Goal: Task Accomplishment & Management: Complete application form

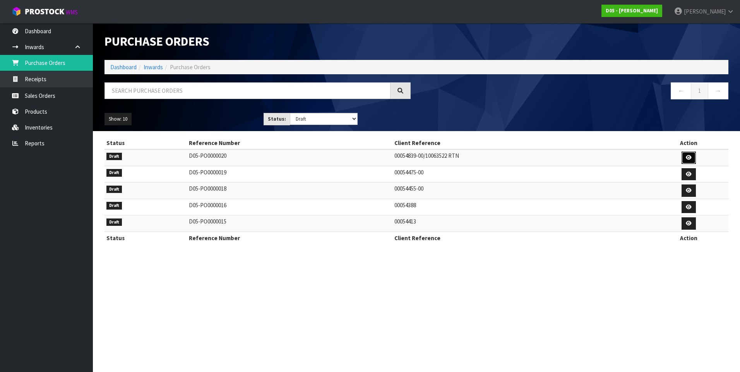
click at [688, 159] on icon at bounding box center [688, 157] width 6 height 5
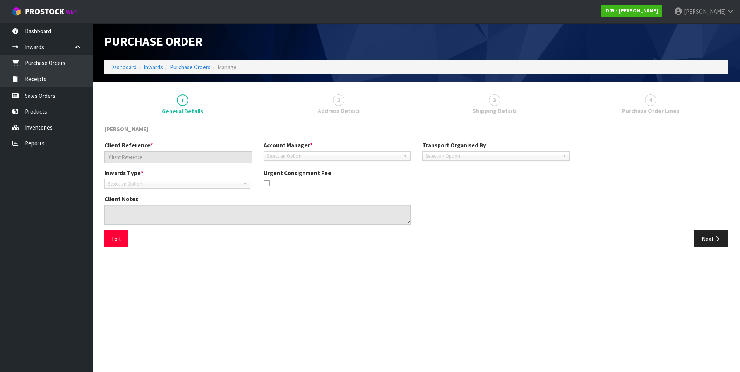
type input "00054839-00/10063522 RTN"
type textarea "IT IS A SWAP FOR THE CORRECT GANTRY LIGHT PANEL THE PICKUP IS FOR A 2020500041-…"
click at [702, 237] on button "Next" at bounding box center [711, 239] width 34 height 17
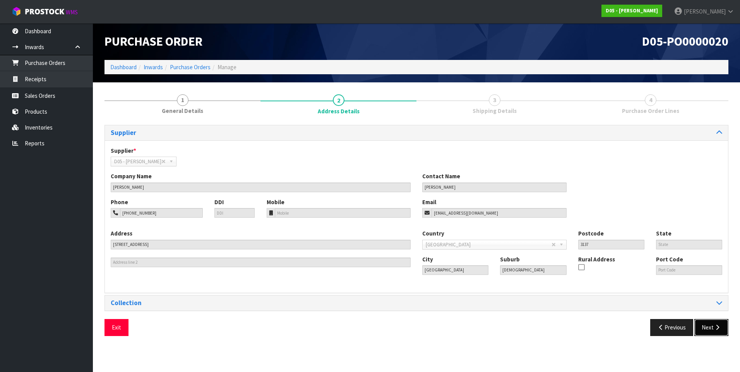
click at [705, 327] on button "Next" at bounding box center [711, 327] width 34 height 17
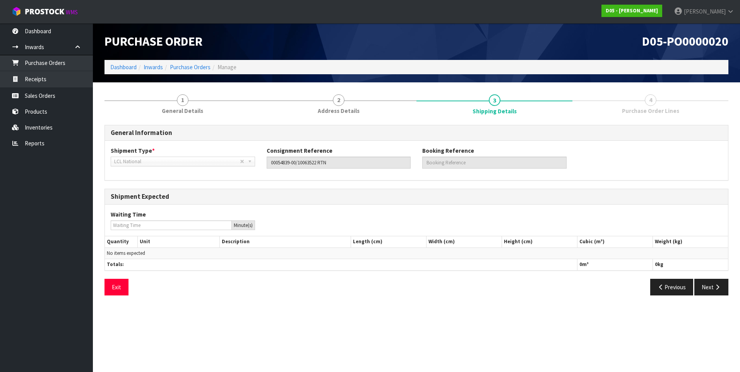
click at [649, 101] on span "4" at bounding box center [650, 100] width 12 height 12
click at [42, 80] on link "Receipts" at bounding box center [46, 79] width 93 height 16
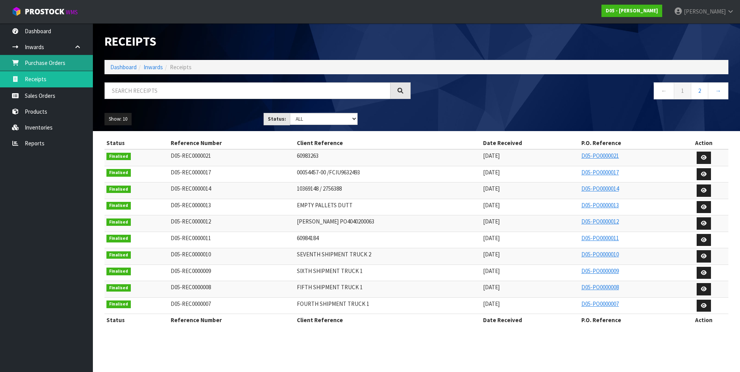
click at [49, 63] on link "Purchase Orders" at bounding box center [46, 63] width 93 height 16
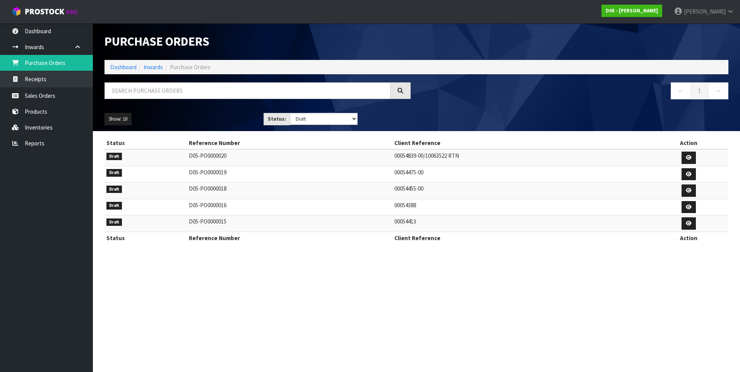
click at [232, 159] on td "D05-PO0000020" at bounding box center [289, 157] width 205 height 17
click at [226, 210] on td "D05-PO0000016" at bounding box center [289, 207] width 205 height 17
click at [234, 192] on td "D05-PO0000018" at bounding box center [289, 191] width 205 height 17
click at [240, 178] on td "D05-PO0000019" at bounding box center [289, 174] width 205 height 17
click at [244, 222] on td "D05-PO0000015" at bounding box center [289, 223] width 205 height 17
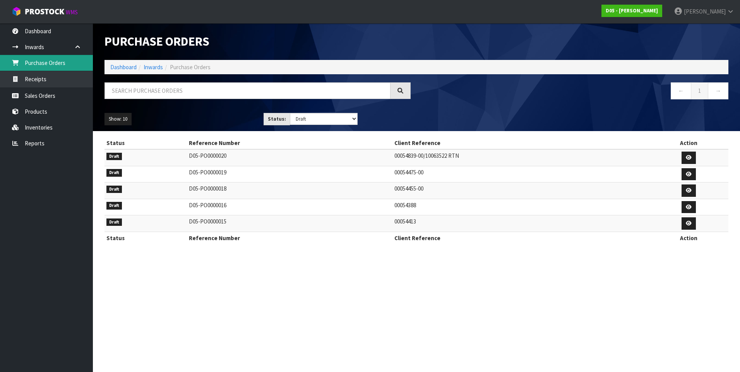
click at [53, 61] on link "Purchase Orders" at bounding box center [46, 63] width 93 height 16
click at [51, 94] on link "Sales Orders" at bounding box center [46, 96] width 93 height 16
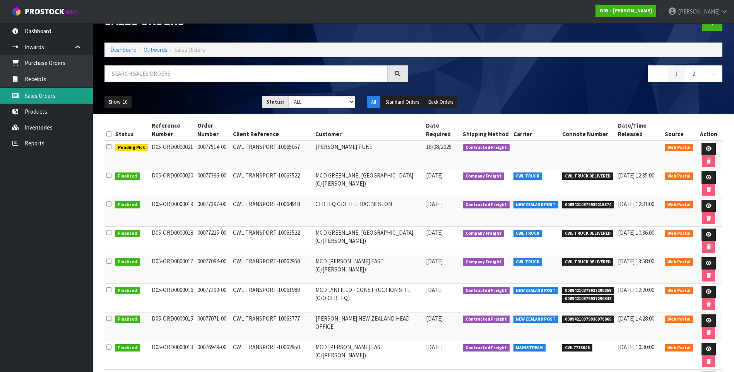
scroll to position [77, 0]
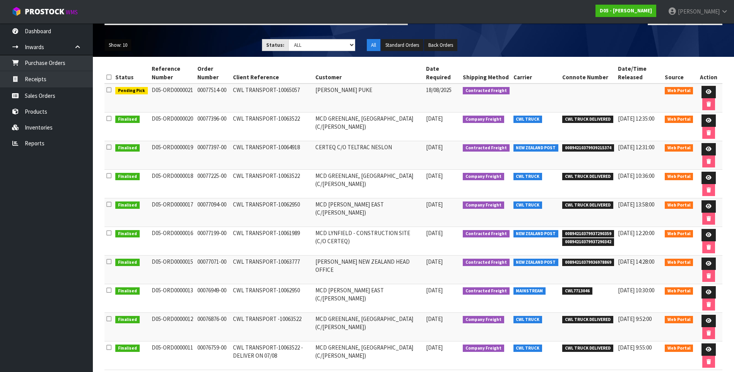
click at [128, 45] on button "Show: 10" at bounding box center [117, 45] width 27 height 12
click at [124, 81] on link "25" at bounding box center [135, 80] width 61 height 10
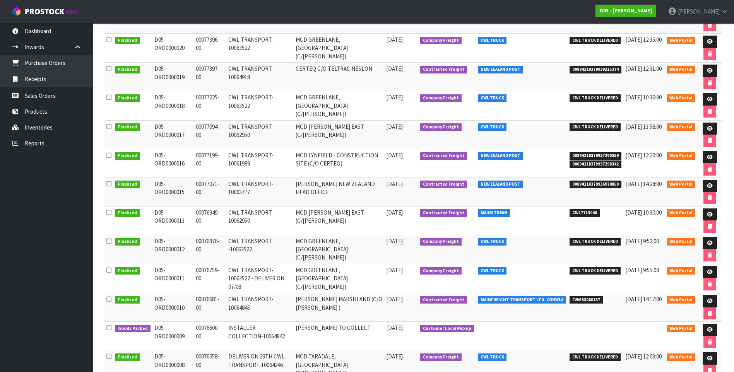
scroll to position [232, 0]
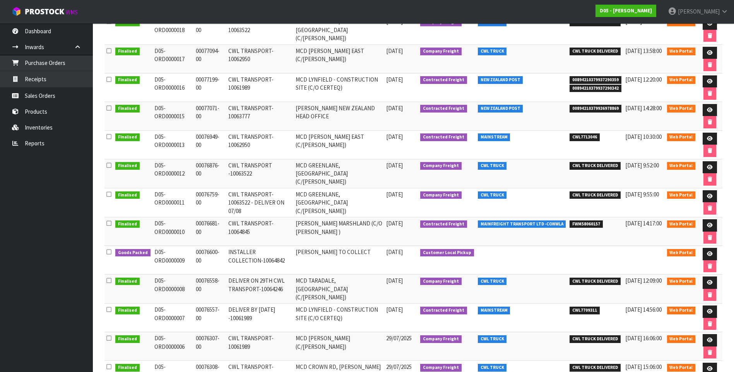
click at [352, 254] on td "RODIER TO COLLECT" at bounding box center [339, 260] width 91 height 29
click at [60, 65] on link "Purchase Orders" at bounding box center [46, 63] width 93 height 16
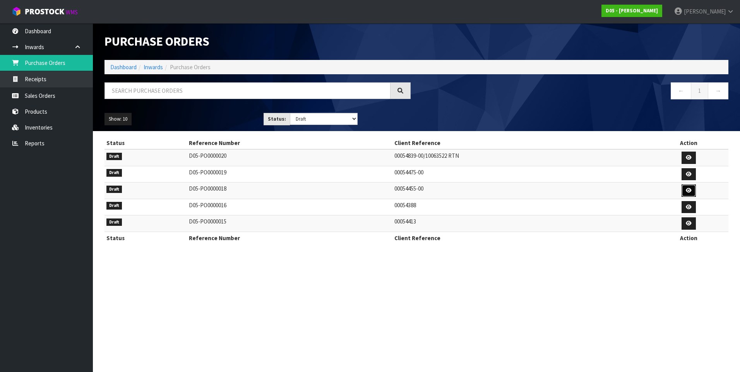
click at [686, 190] on icon at bounding box center [688, 190] width 6 height 5
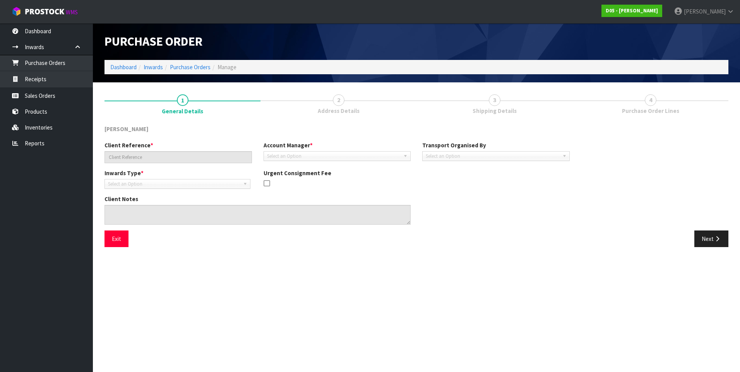
type input "00054455-00"
type textarea "CUSTOMER REFERENCE NUMBER: 60984078/60984079"
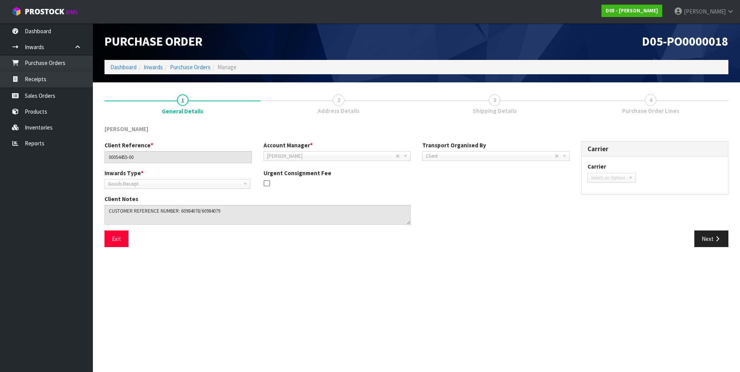
click at [661, 92] on link "4 Purchase Order Lines" at bounding box center [650, 103] width 156 height 31
click at [647, 106] on link "4 Purchase Order Lines" at bounding box center [650, 103] width 156 height 31
click at [696, 237] on button "Next" at bounding box center [711, 239] width 34 height 17
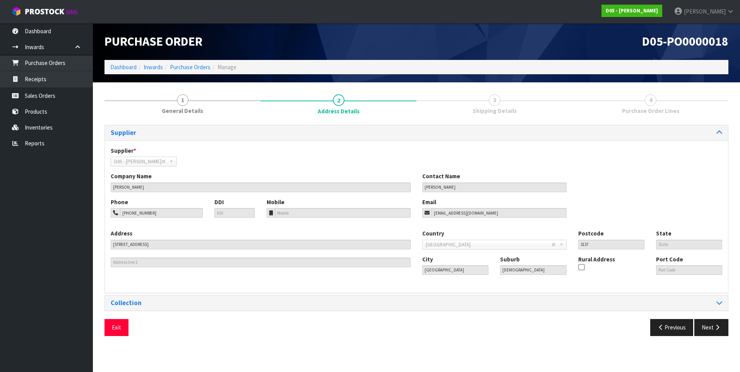
click at [697, 316] on div "Supplier Supplier * A00 - AGRIHEALTH NZ LTD A01 - AGAIN FASTER PTY LTD A02 - AU…" at bounding box center [415, 233] width 623 height 217
click at [704, 323] on button "Next" at bounding box center [711, 327] width 34 height 17
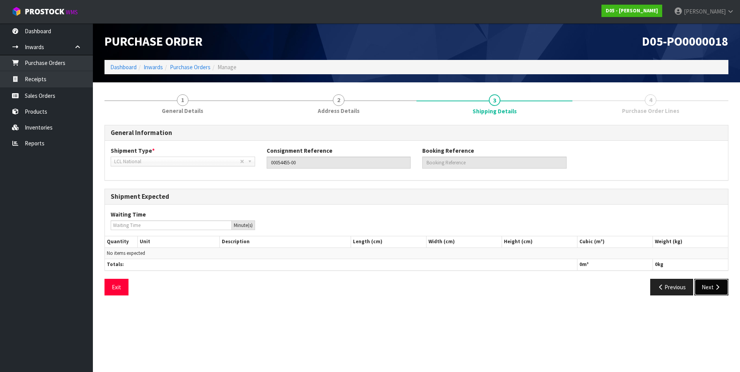
click at [719, 293] on button "Next" at bounding box center [711, 287] width 34 height 17
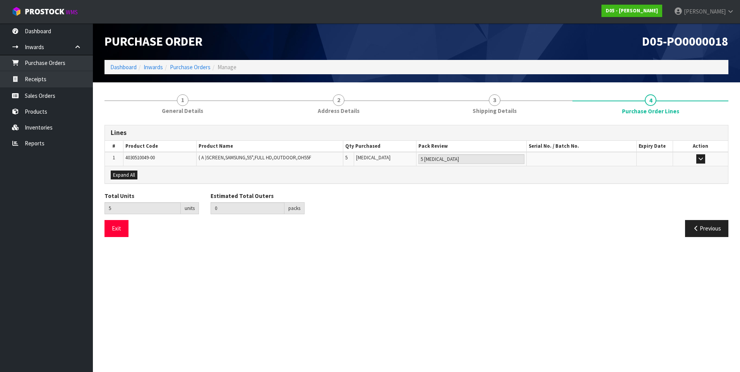
click at [558, 191] on div "Lines # Product Code Product Name Qty Purchased Pack Review Serial No. / Batch …" at bounding box center [415, 184] width 623 height 118
click at [700, 156] on button "button" at bounding box center [700, 158] width 9 height 9
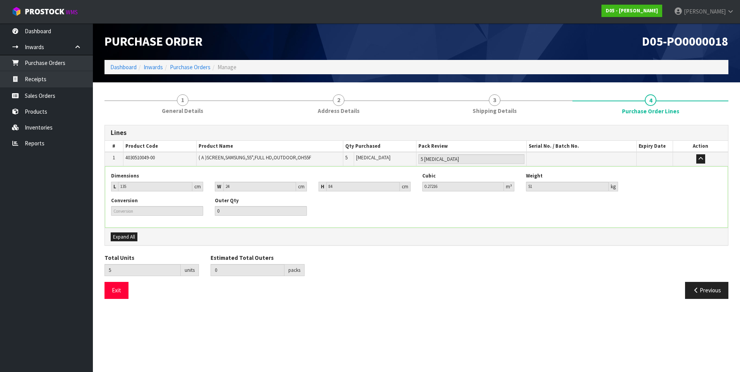
click at [484, 251] on div "Lines # Product Code Product Name Qty Purchased Pack Review Serial No. / Batch …" at bounding box center [415, 214] width 623 height 179
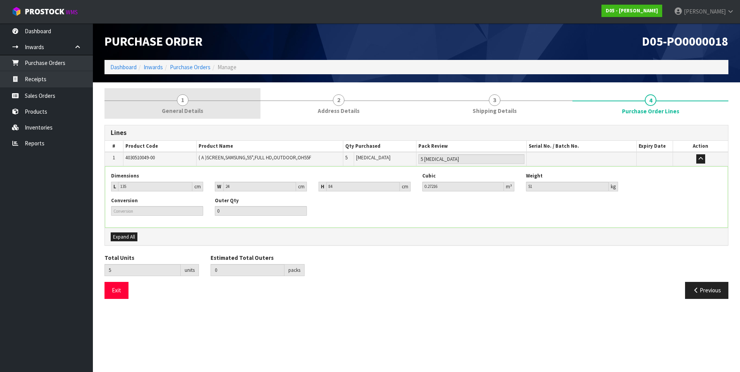
click at [183, 100] on span "1" at bounding box center [183, 100] width 12 height 12
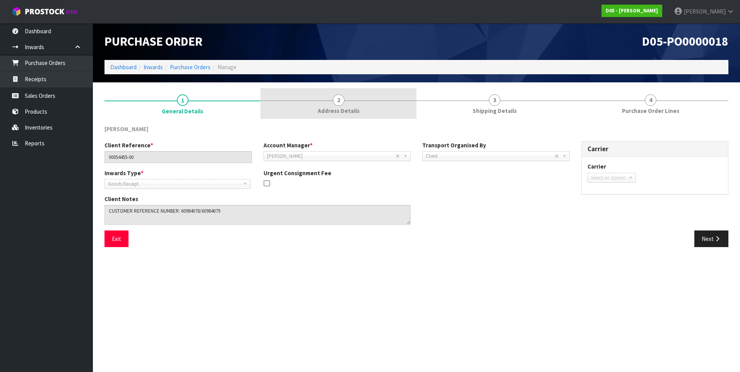
click at [335, 99] on span "2" at bounding box center [339, 100] width 12 height 12
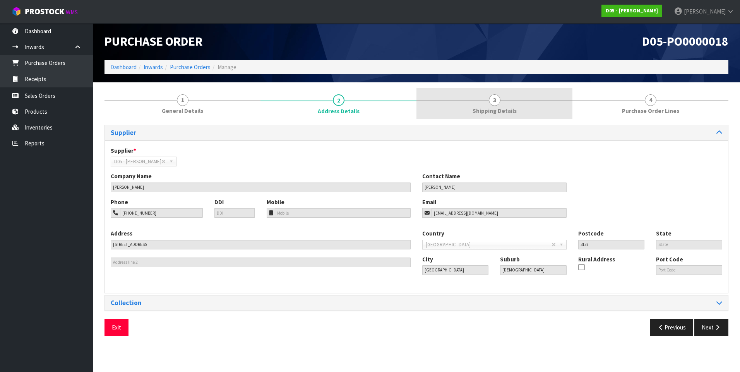
click at [496, 102] on span "3" at bounding box center [494, 100] width 12 height 12
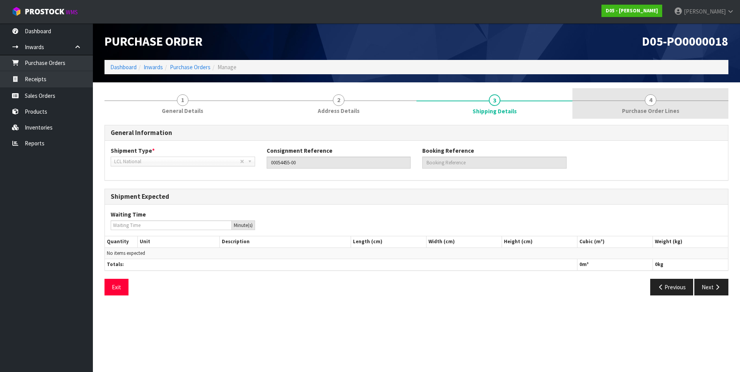
click at [649, 103] on span "4" at bounding box center [650, 100] width 12 height 12
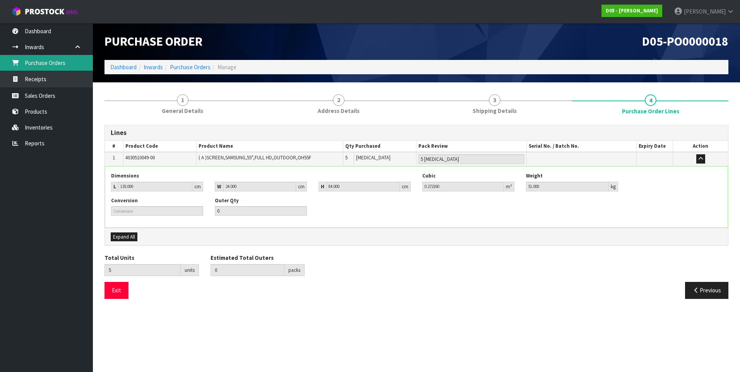
click at [51, 61] on link "Purchase Orders" at bounding box center [46, 63] width 93 height 16
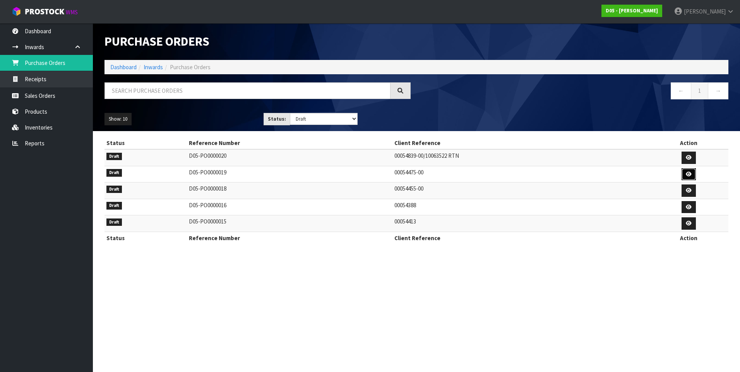
click at [689, 172] on icon at bounding box center [688, 174] width 6 height 5
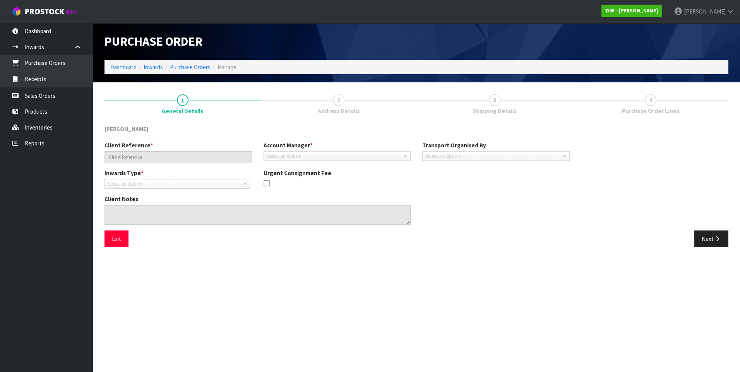
type input "00054475-00"
type textarea "CUSTOMER REFERENCE NUMBER: 60983263"
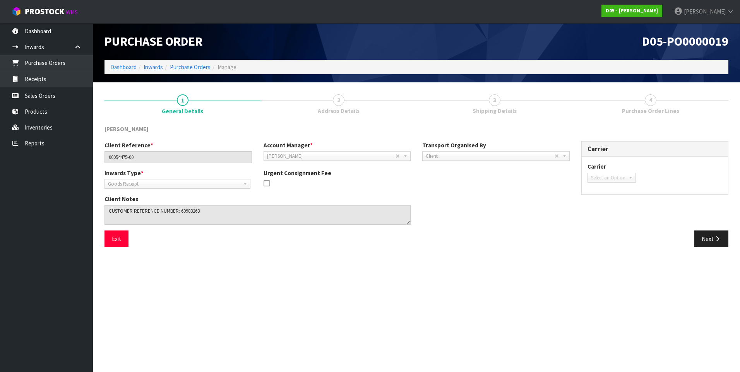
click at [646, 101] on span "4" at bounding box center [650, 100] width 12 height 12
click at [652, 101] on span "4" at bounding box center [650, 100] width 12 height 12
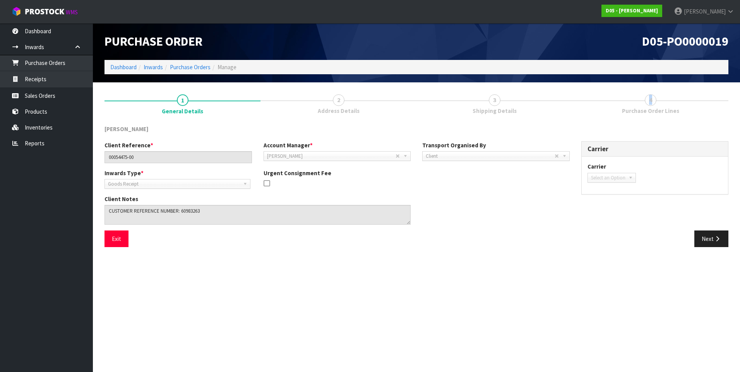
click at [652, 101] on span "4" at bounding box center [650, 100] width 12 height 12
drag, startPoint x: 652, startPoint y: 101, endPoint x: 590, endPoint y: 101, distance: 61.5
click at [590, 101] on link "4 Purchase Order Lines" at bounding box center [650, 103] width 156 height 31
click at [647, 108] on span "Purchase Order Lines" at bounding box center [650, 111] width 57 height 8
click at [697, 236] on button "Next" at bounding box center [711, 239] width 34 height 17
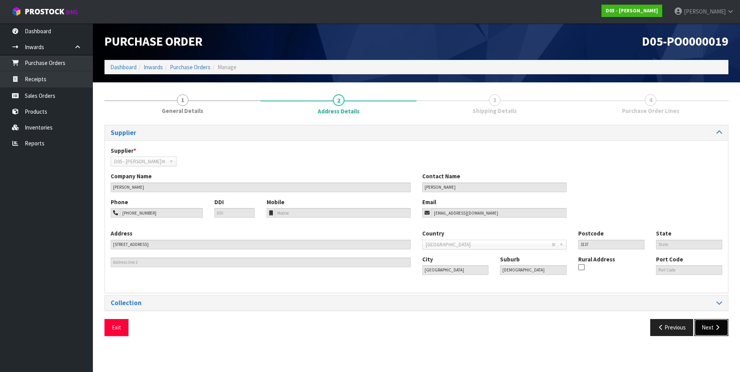
click at [711, 328] on button "Next" at bounding box center [711, 327] width 34 height 17
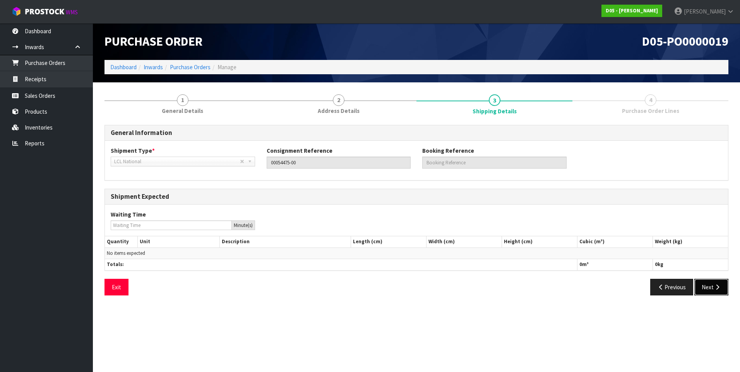
click at [705, 286] on button "Next" at bounding box center [711, 287] width 34 height 17
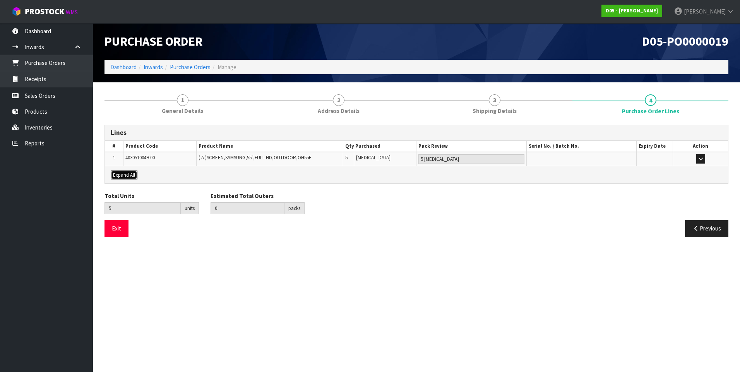
click at [119, 174] on span "Expand All" at bounding box center [124, 175] width 22 height 7
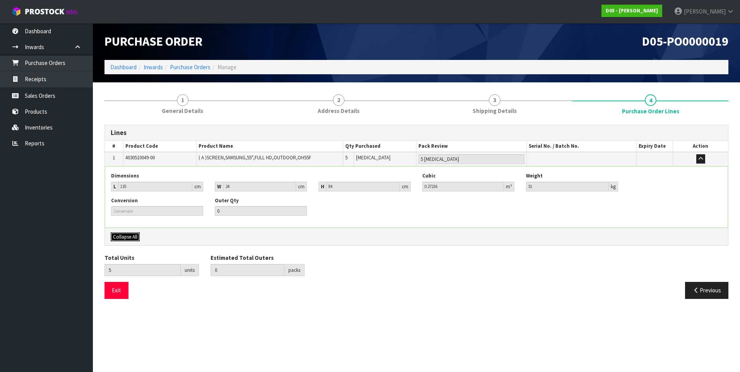
click at [134, 238] on span "Collapse All" at bounding box center [125, 237] width 24 height 7
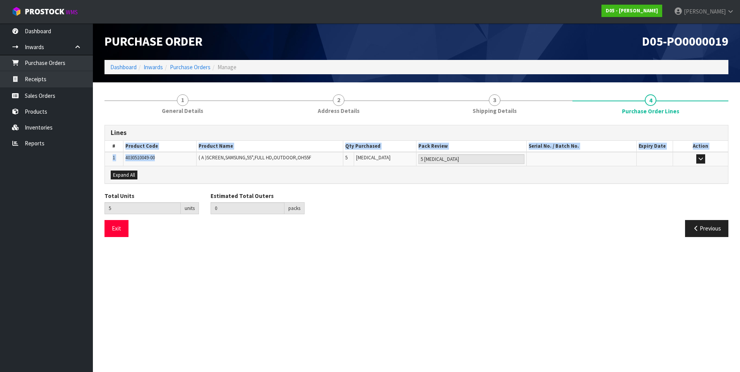
drag, startPoint x: 159, startPoint y: 155, endPoint x: 124, endPoint y: 152, distance: 35.0
click at [124, 152] on table "# Product Code Product Name Qty Purchased Pack Review Serial No. / Batch No. Ex…" at bounding box center [416, 153] width 623 height 25
drag, startPoint x: 124, startPoint y: 152, endPoint x: 167, endPoint y: 159, distance: 43.6
click at [167, 159] on td "4030510049-00" at bounding box center [159, 159] width 73 height 14
drag, startPoint x: 159, startPoint y: 158, endPoint x: 125, endPoint y: 158, distance: 34.0
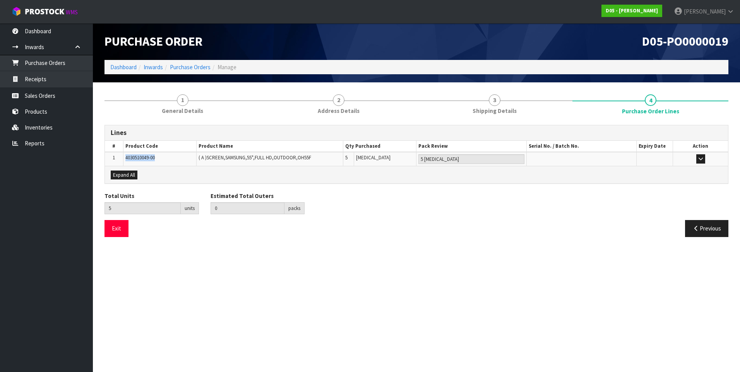
click at [125, 158] on td "4030510049-00" at bounding box center [159, 159] width 73 height 14
copy span "4030510049-00"
click at [49, 127] on link "Inventories" at bounding box center [46, 128] width 93 height 16
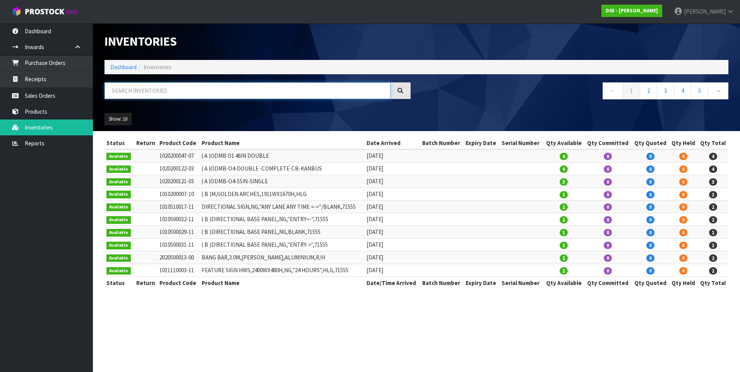
click at [133, 92] on input "text" at bounding box center [247, 90] width 286 height 17
paste input "4030510049-00"
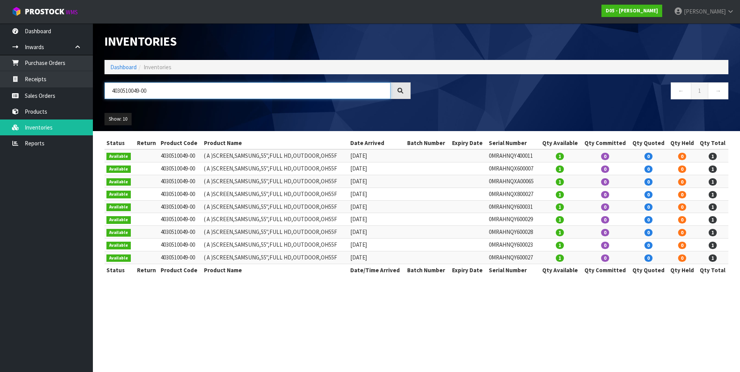
type input "4030510049-00"
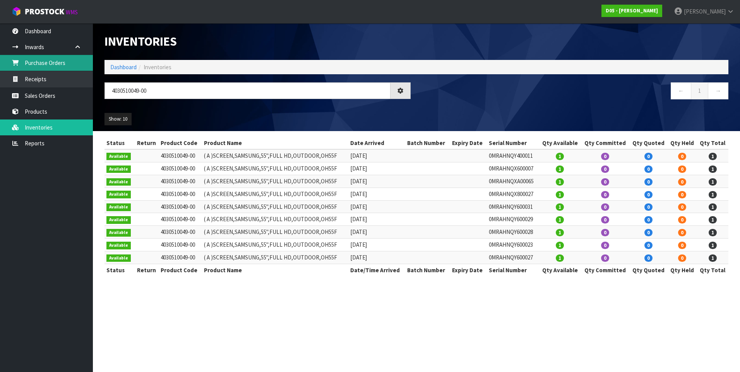
click at [49, 64] on link "Purchase Orders" at bounding box center [46, 63] width 93 height 16
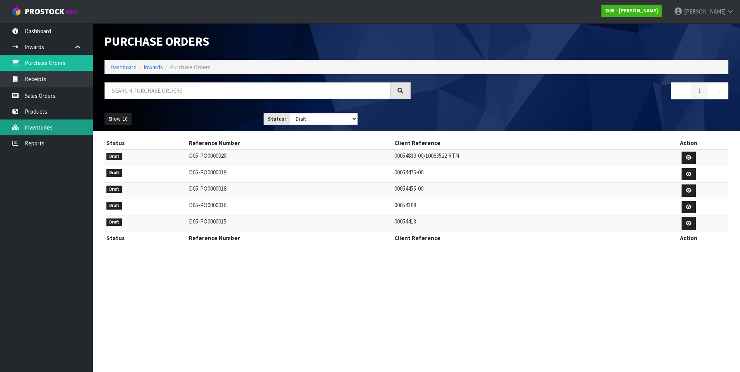
click at [48, 133] on link "Inventories" at bounding box center [46, 128] width 93 height 16
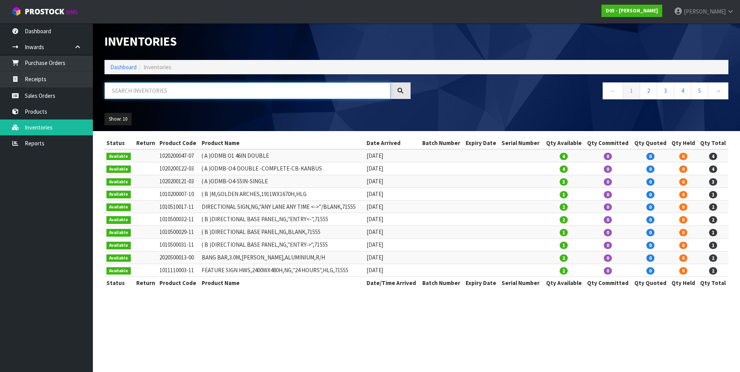
click at [129, 95] on input "text" at bounding box center [247, 90] width 286 height 17
paste input "4030510049-00"
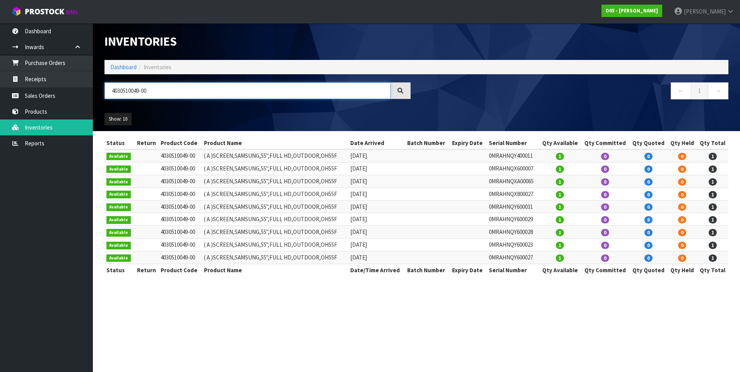
type input "4030510049-00"
click at [370, 257] on td "[DATE]" at bounding box center [376, 257] width 57 height 13
click at [367, 245] on td "[DATE]" at bounding box center [376, 245] width 57 height 13
click at [367, 234] on td "[DATE]" at bounding box center [376, 232] width 57 height 13
click at [369, 219] on td "[DATE]" at bounding box center [376, 219] width 57 height 13
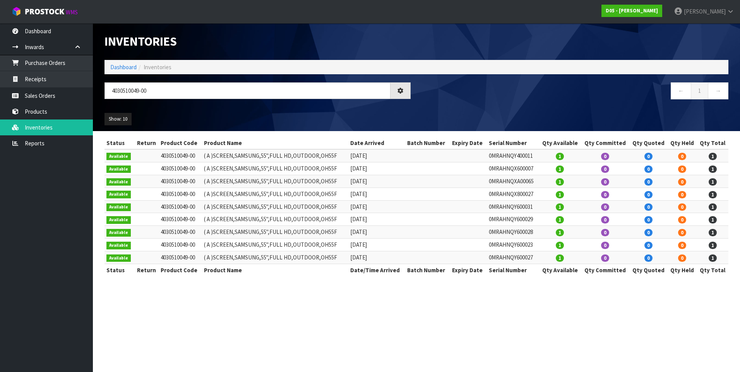
click at [369, 211] on td "[DATE]" at bounding box center [376, 206] width 57 height 13
click at [49, 66] on link "Purchase Orders" at bounding box center [46, 63] width 93 height 16
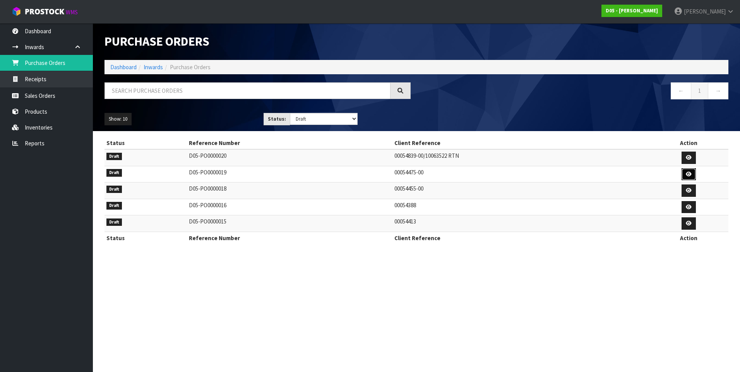
click at [687, 174] on icon at bounding box center [688, 174] width 6 height 5
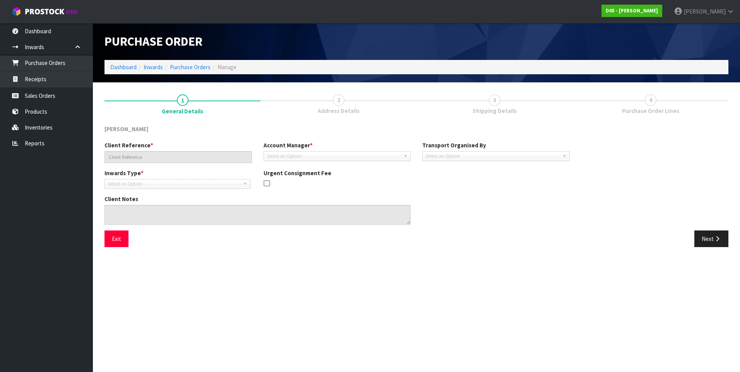
type input "00054475-00"
type textarea "CUSTOMER REFERENCE NUMBER: 60983263"
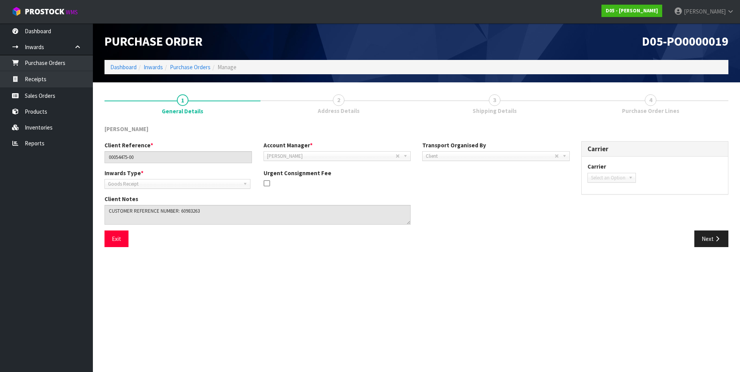
click at [650, 102] on span "4" at bounding box center [650, 100] width 12 height 12
click at [708, 242] on button "Next" at bounding box center [711, 239] width 34 height 17
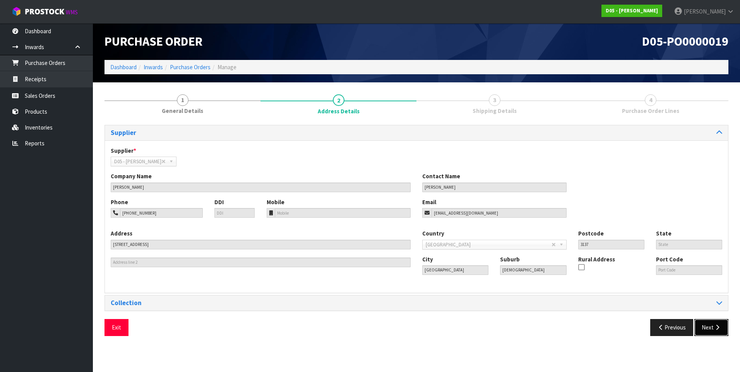
click at [704, 328] on button "Next" at bounding box center [711, 327] width 34 height 17
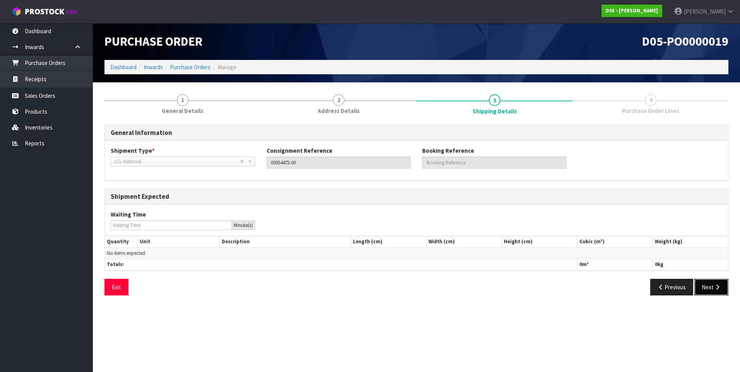
click at [712, 287] on button "Next" at bounding box center [711, 287] width 34 height 17
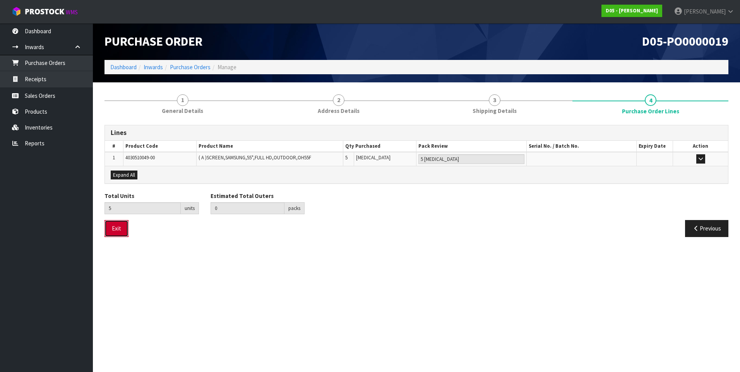
click at [115, 228] on button "Exit" at bounding box center [116, 228] width 24 height 17
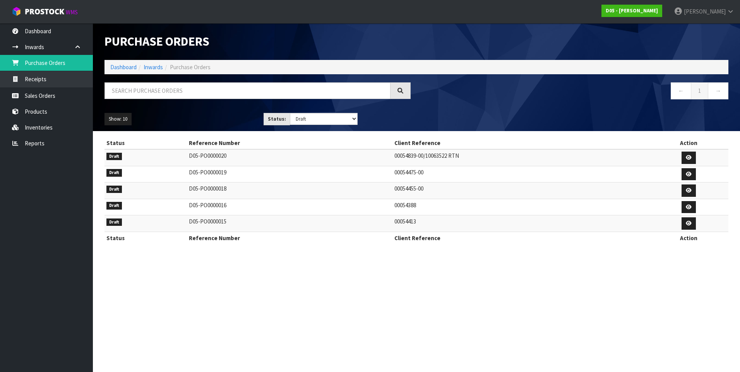
click at [401, 174] on td "00054475-00" at bounding box center [520, 174] width 256 height 17
click at [400, 190] on td "00054455-00" at bounding box center [520, 191] width 256 height 17
click at [394, 224] on td "00054413" at bounding box center [520, 223] width 256 height 17
click at [403, 192] on td "00054455-00" at bounding box center [520, 191] width 256 height 17
click at [410, 174] on td "00054475-00" at bounding box center [520, 174] width 256 height 17
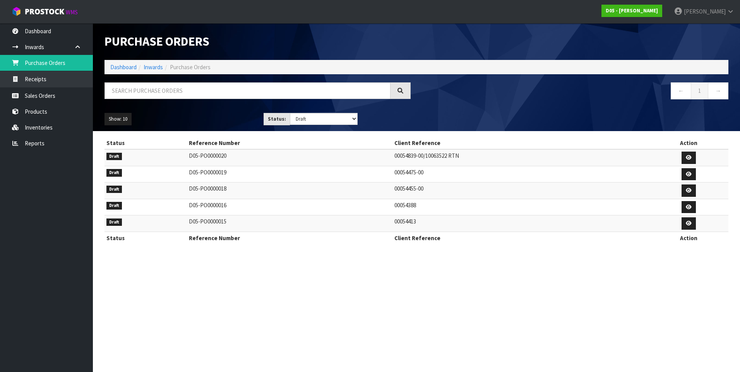
click at [412, 189] on td "00054455-00" at bounding box center [520, 191] width 256 height 17
click at [396, 188] on td "00054455-00" at bounding box center [520, 191] width 256 height 17
click at [230, 157] on td "D05-PO0000020" at bounding box center [289, 157] width 205 height 17
drag, startPoint x: 417, startPoint y: 155, endPoint x: 396, endPoint y: 155, distance: 20.9
click at [396, 155] on td "00054839-00/10063522 RTN" at bounding box center [520, 157] width 256 height 17
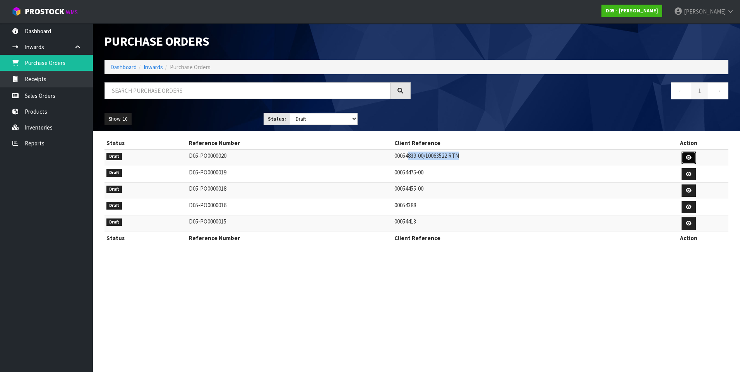
click at [691, 155] on icon at bounding box center [688, 157] width 6 height 5
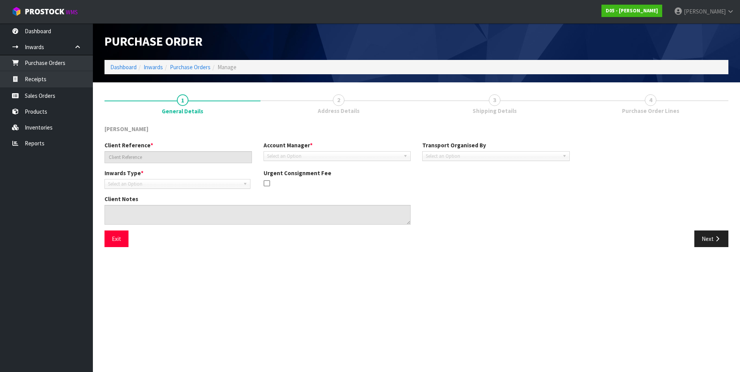
type input "00054839-00/10063522 RTN"
type textarea "IT IS A SWAP FOR THE CORRECT GANTRY LIGHT PANEL THE PICKUP IS FOR A 2020500041-…"
drag, startPoint x: 709, startPoint y: 238, endPoint x: 643, endPoint y: 223, distance: 67.5
click at [708, 237] on button "Next" at bounding box center [711, 239] width 34 height 17
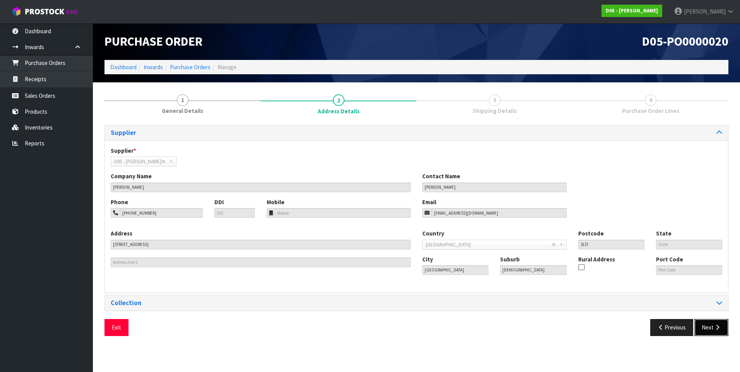
click at [714, 328] on icon "button" at bounding box center [716, 328] width 7 height 6
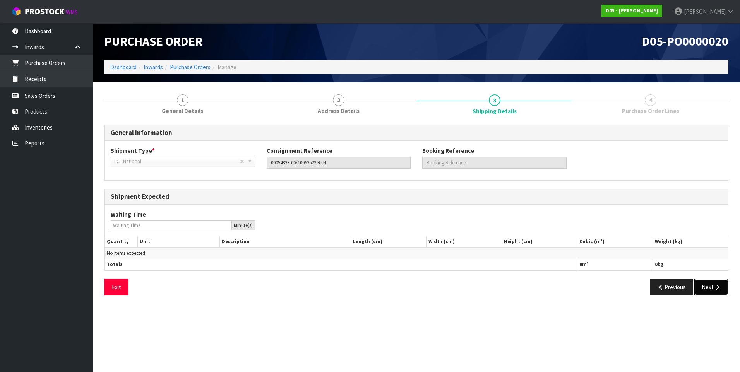
click at [714, 287] on icon "button" at bounding box center [716, 287] width 7 height 6
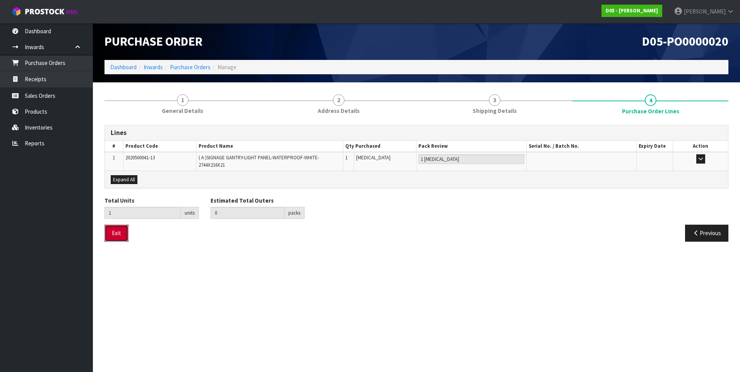
click at [115, 237] on button "Exit" at bounding box center [116, 233] width 24 height 17
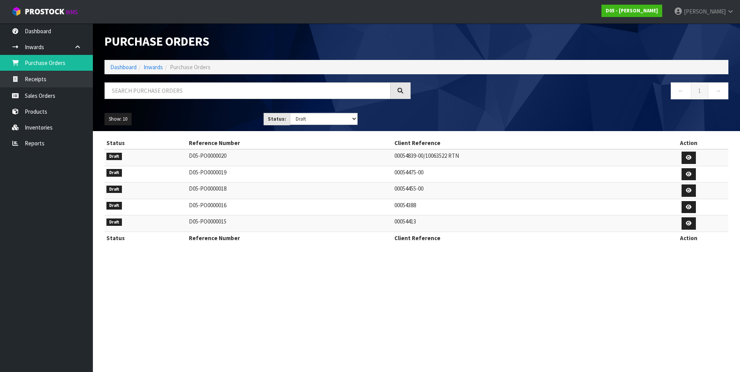
click at [242, 223] on td "D05-PO0000015" at bounding box center [289, 223] width 205 height 17
click at [392, 220] on td "00054413" at bounding box center [520, 223] width 256 height 17
click at [689, 223] on icon at bounding box center [688, 223] width 6 height 5
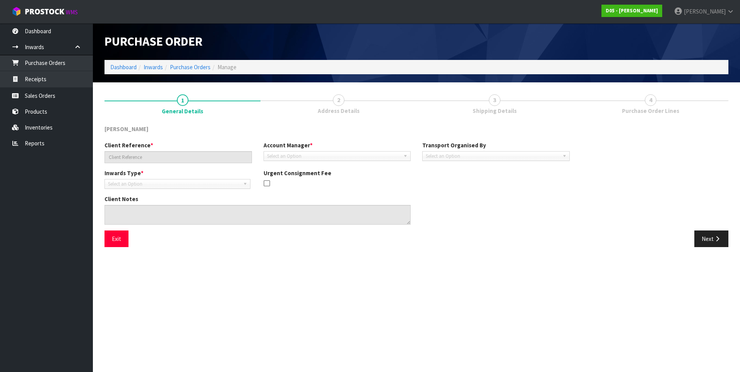
type input "00054413"
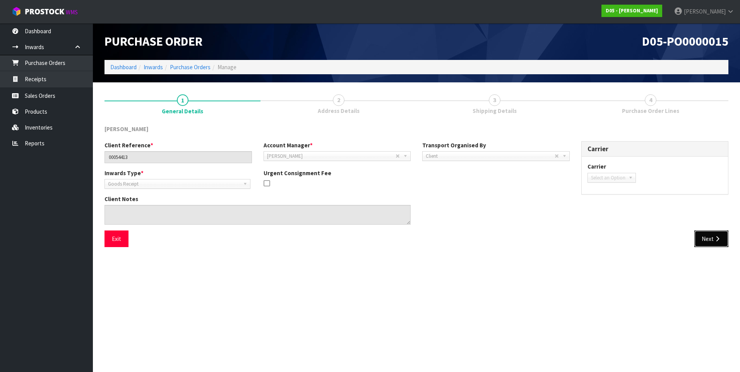
click at [712, 241] on button "Next" at bounding box center [711, 239] width 34 height 17
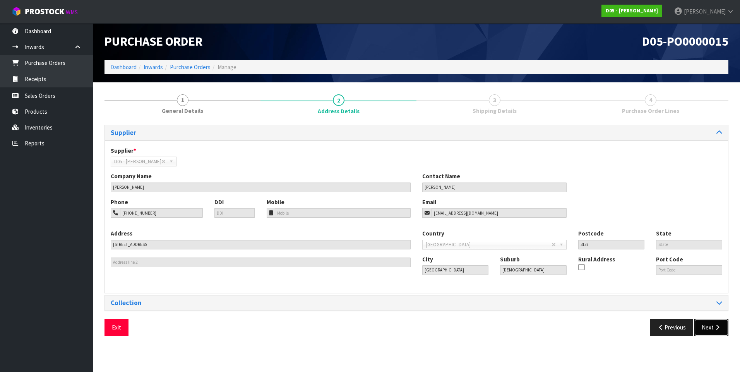
click at [711, 325] on button "Next" at bounding box center [711, 327] width 34 height 17
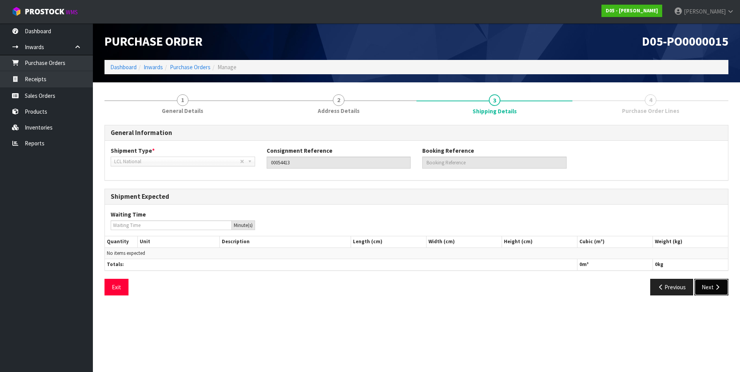
click at [712, 289] on button "Next" at bounding box center [711, 287] width 34 height 17
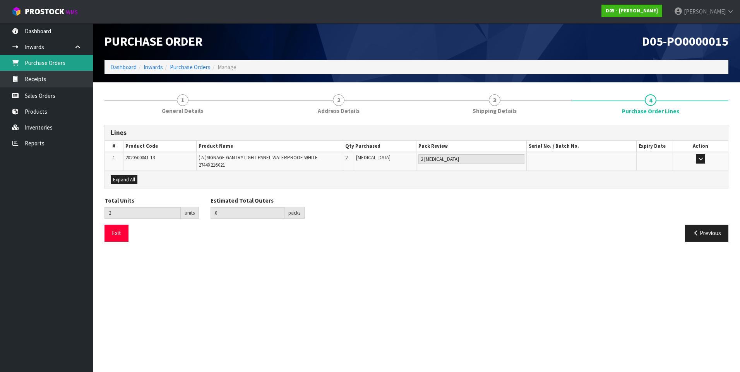
click at [53, 62] on link "Purchase Orders" at bounding box center [46, 63] width 93 height 16
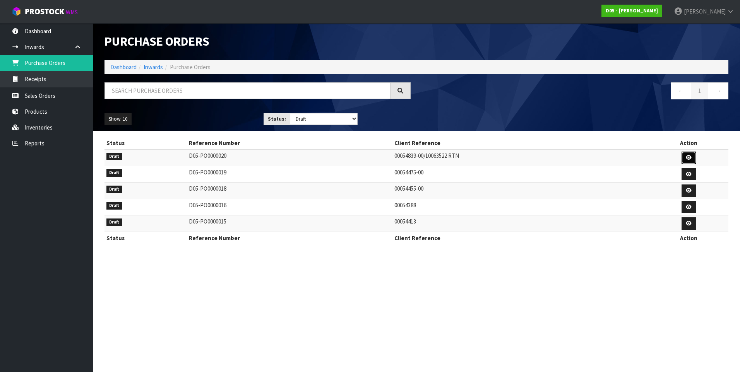
click at [688, 158] on icon at bounding box center [688, 157] width 6 height 5
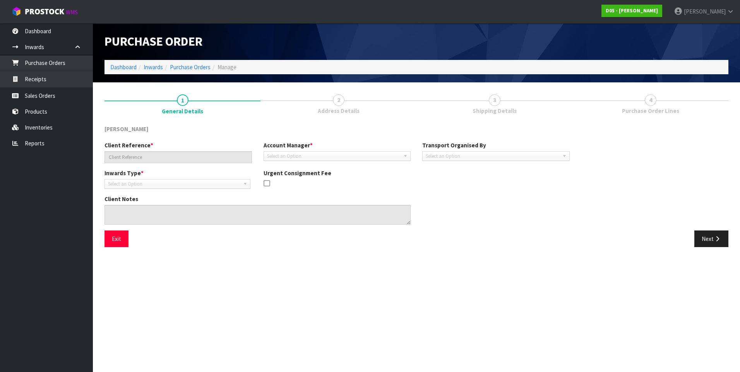
type input "00054839-00/10063522 RTN"
type textarea "IT IS A SWAP FOR THE CORRECT GANTRY LIGHT PANEL THE PICKUP IS FOR A 2020500041-…"
click at [714, 236] on button "Next" at bounding box center [711, 239] width 34 height 17
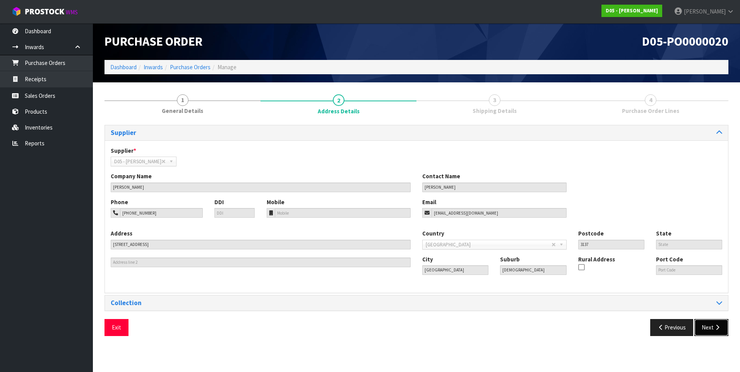
click at [715, 328] on icon "button" at bounding box center [716, 328] width 7 height 6
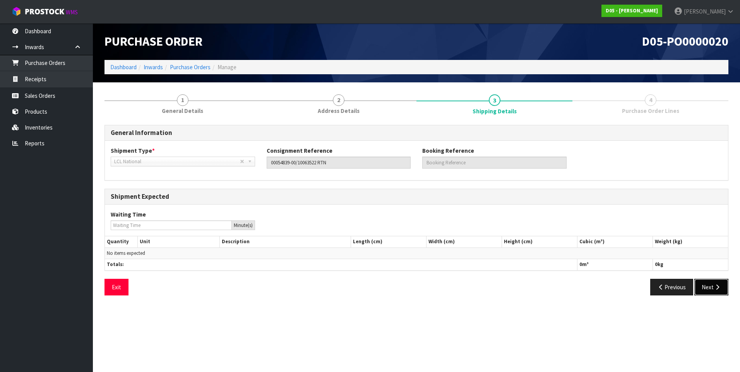
click at [711, 288] on button "Next" at bounding box center [711, 287] width 34 height 17
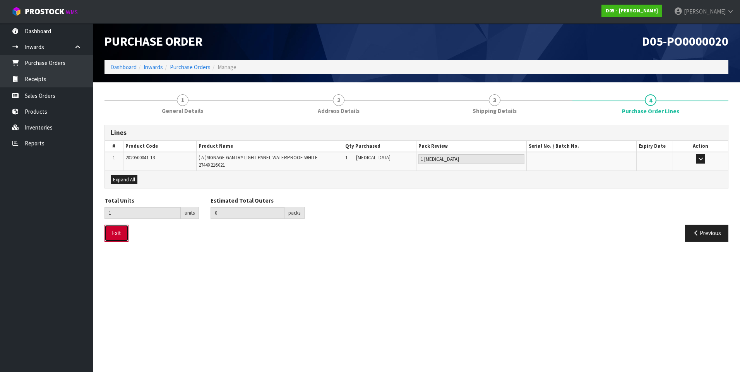
click at [109, 232] on button "Exit" at bounding box center [116, 233] width 24 height 17
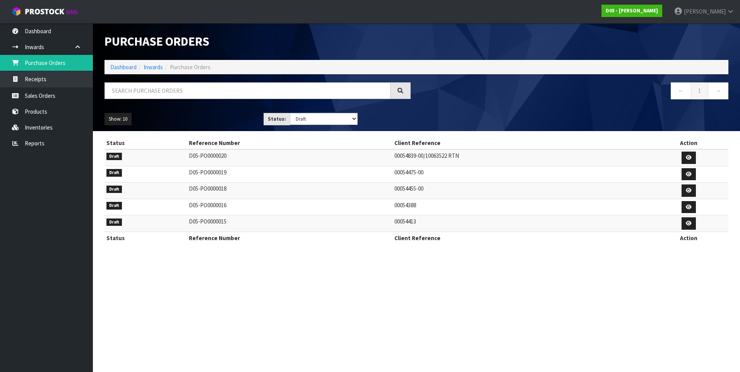
click at [392, 191] on td "00054455-00" at bounding box center [520, 191] width 256 height 17
click at [48, 96] on link "Sales Orders" at bounding box center [46, 96] width 93 height 16
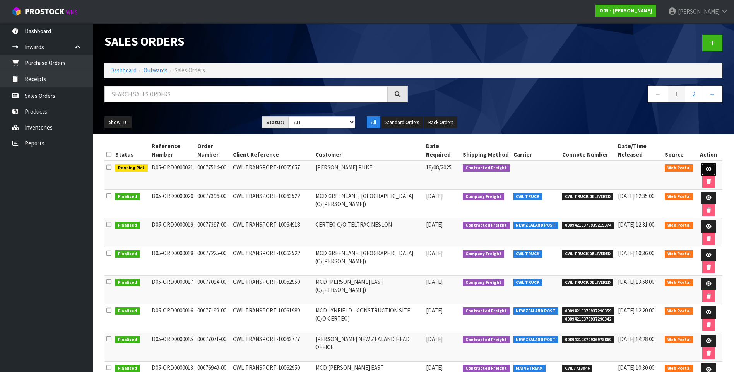
click at [707, 169] on icon at bounding box center [708, 169] width 6 height 5
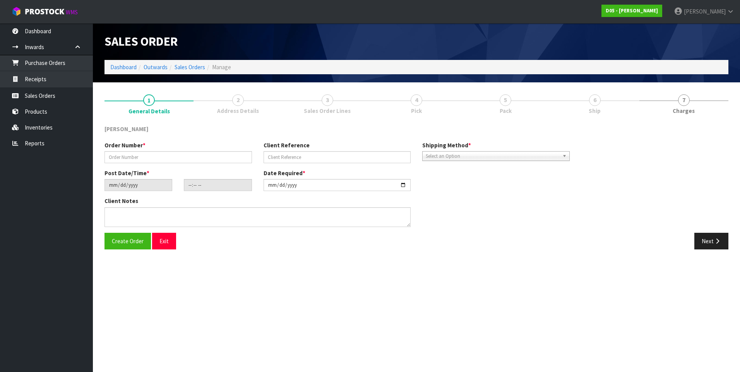
type input "00077514-00"
type input "CWL TRANSPORT-10065057"
type input "2025-08-15"
type input "17:38:00.000"
type input "[DATE]"
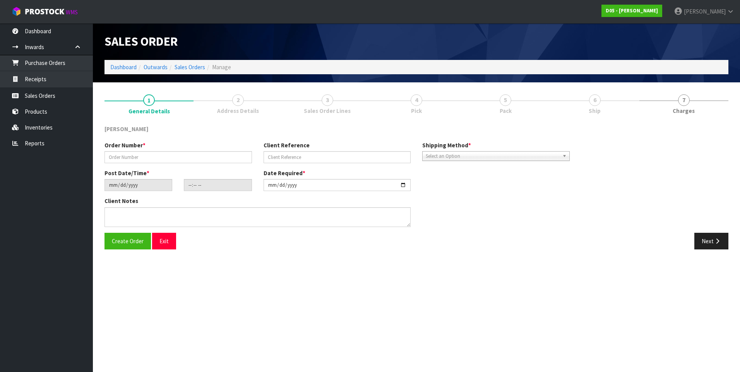
type textarea "PLEASE SHIP TO SITE"
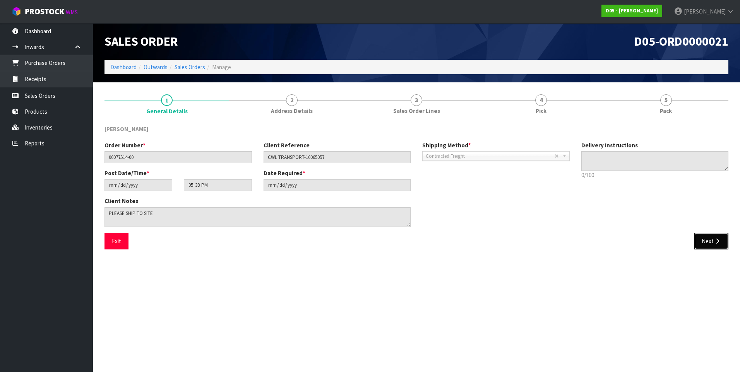
click at [711, 240] on button "Next" at bounding box center [711, 241] width 34 height 17
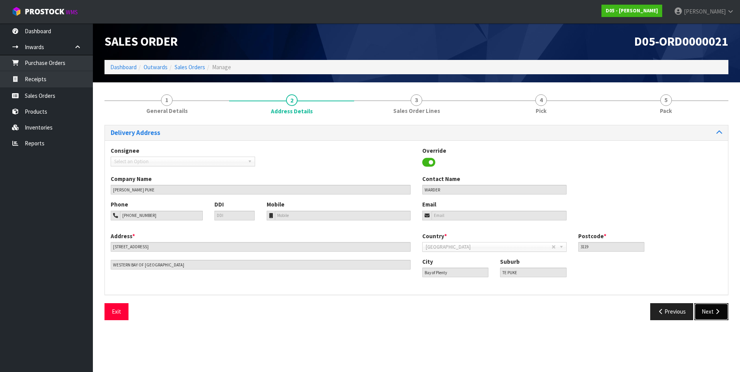
click at [705, 311] on button "Next" at bounding box center [711, 311] width 34 height 17
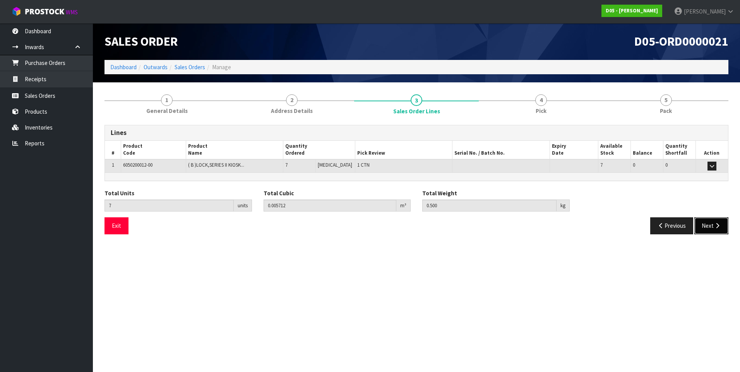
click at [709, 227] on button "Next" at bounding box center [711, 225] width 34 height 17
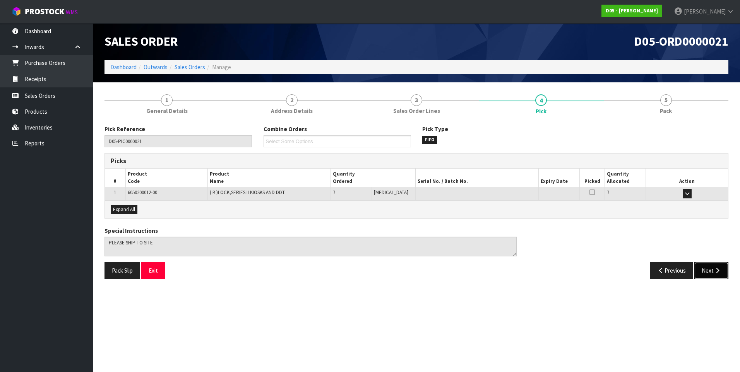
click at [705, 270] on button "Next" at bounding box center [711, 270] width 34 height 17
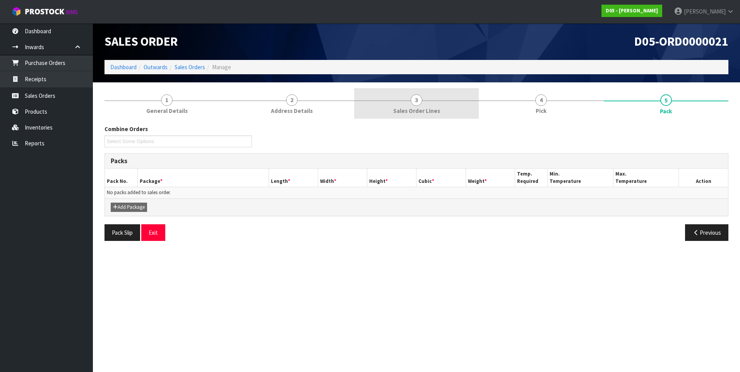
click at [419, 104] on span "3" at bounding box center [416, 100] width 12 height 12
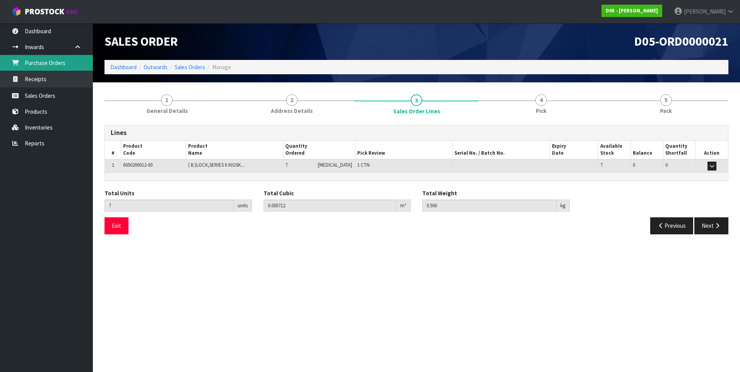
click at [57, 64] on link "Purchase Orders" at bounding box center [46, 63] width 93 height 16
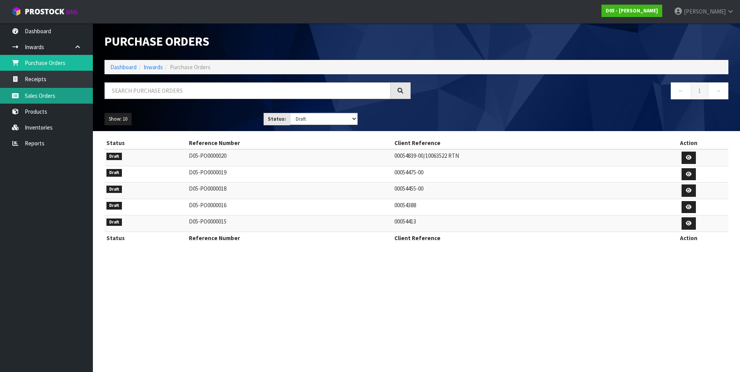
click at [49, 94] on link "Sales Orders" at bounding box center [46, 96] width 93 height 16
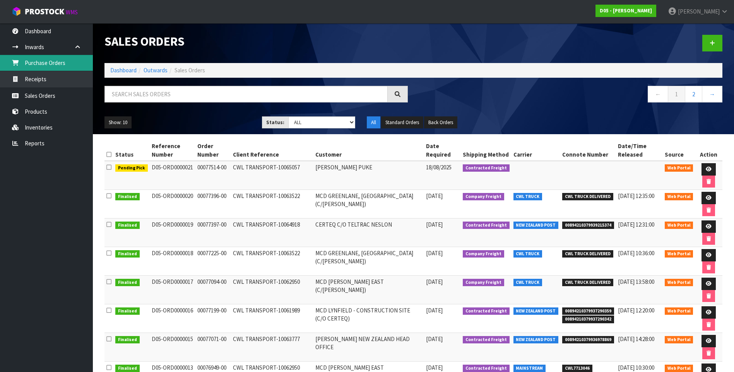
click at [50, 63] on link "Purchase Orders" at bounding box center [46, 63] width 93 height 16
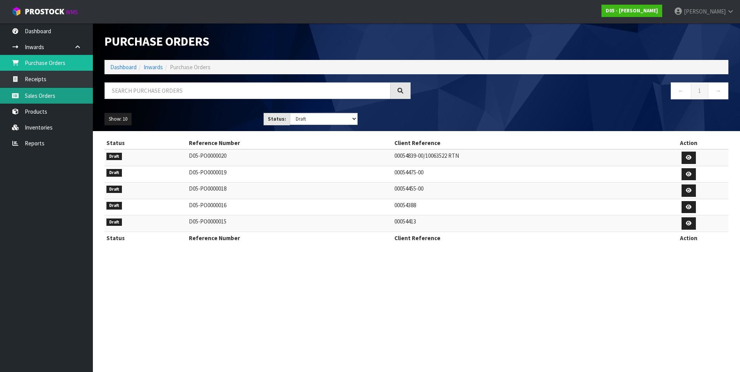
click at [53, 96] on link "Sales Orders" at bounding box center [46, 96] width 93 height 16
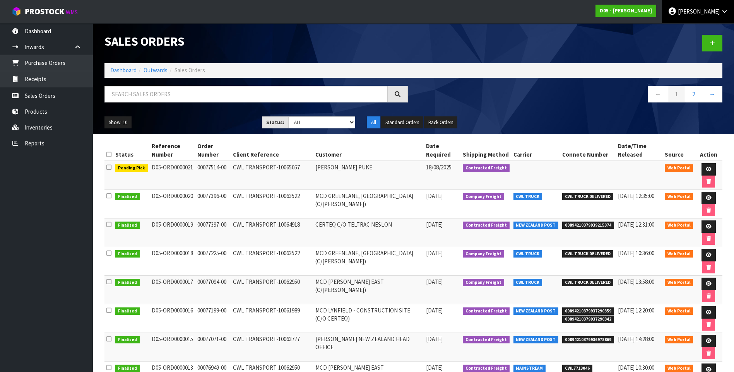
click at [712, 11] on span "[PERSON_NAME]" at bounding box center [699, 11] width 42 height 7
click at [709, 27] on link "Logout" at bounding box center [702, 31] width 61 height 10
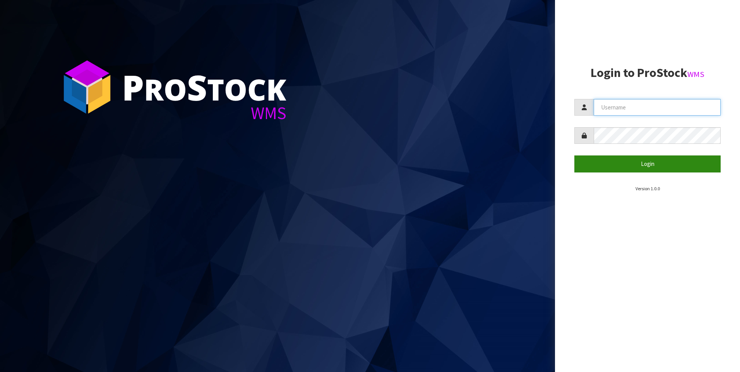
type input "[PERSON_NAME]"
click at [652, 163] on button "Login" at bounding box center [647, 163] width 146 height 17
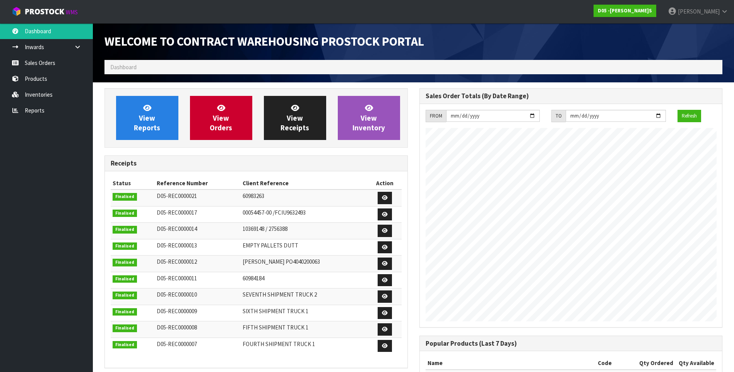
scroll to position [367, 314]
click at [46, 61] on link "Sales Orders" at bounding box center [46, 63] width 93 height 16
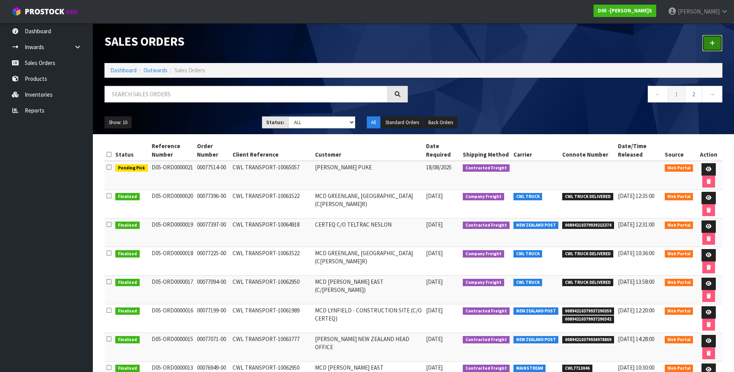
click at [712, 41] on icon at bounding box center [711, 43] width 5 height 6
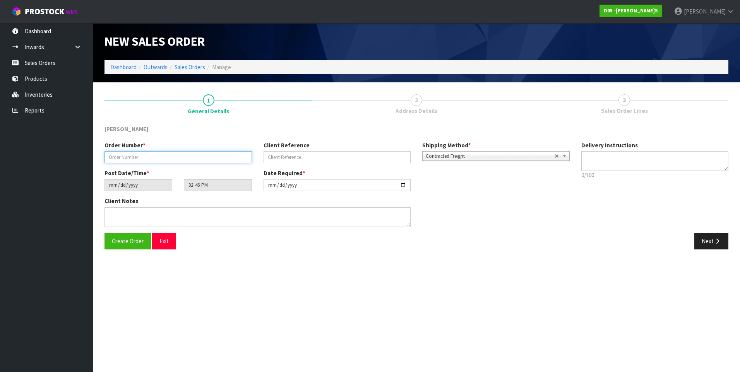
click at [131, 155] on input "text" at bounding box center [177, 157] width 147 height 12
paste input "00077571-00"
type input "00077571-00"
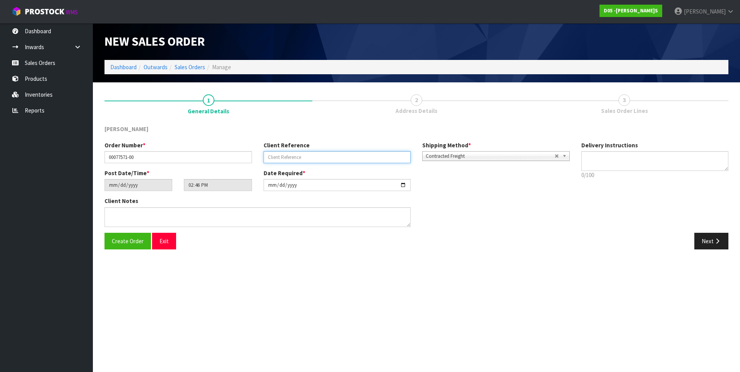
click at [278, 156] on input "text" at bounding box center [336, 157] width 147 height 12
paste input "CWL TRANSPORT-10061244"
type input "CWL TRANSPORT-10061244"
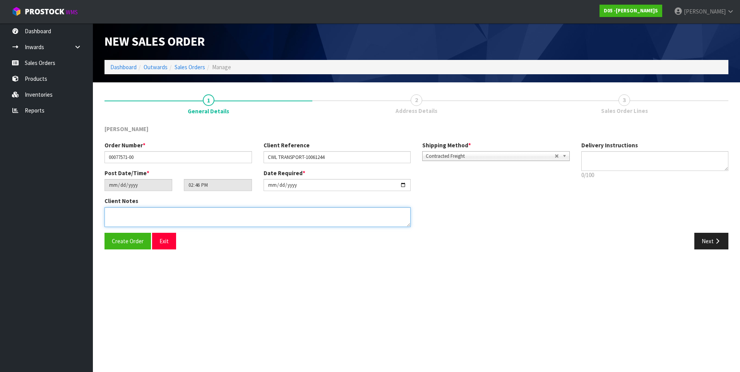
click at [125, 216] on textarea at bounding box center [257, 217] width 306 height 20
paste textarea "PLEASE DELIVER BY 26/08 FORKLIFT ON ONSITE"
type textarea "PLEASE DELIVER BY 26/08 FORKLIFT ON ONSITE"
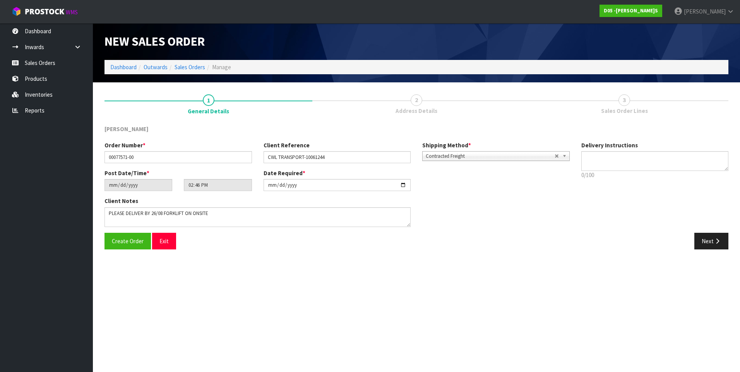
click at [565, 158] on b at bounding box center [565, 156] width 7 height 9
click at [559, 128] on div "[PERSON_NAME]" at bounding box center [416, 133] width 635 height 16
click at [705, 242] on button "Next" at bounding box center [711, 241] width 34 height 17
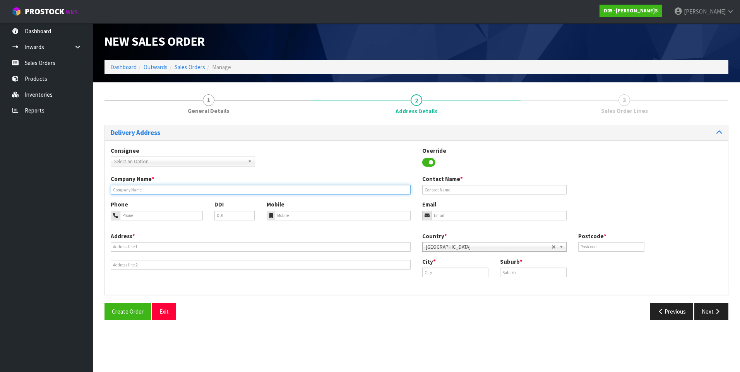
click at [122, 191] on input "text" at bounding box center [261, 190] width 300 height 10
paste input "MCD CROWN RD, [PERSON_NAME] (C[PERSON_NAME]R)"
type input "MCD CROWN RD, [PERSON_NAME] (C[PERSON_NAME]R)"
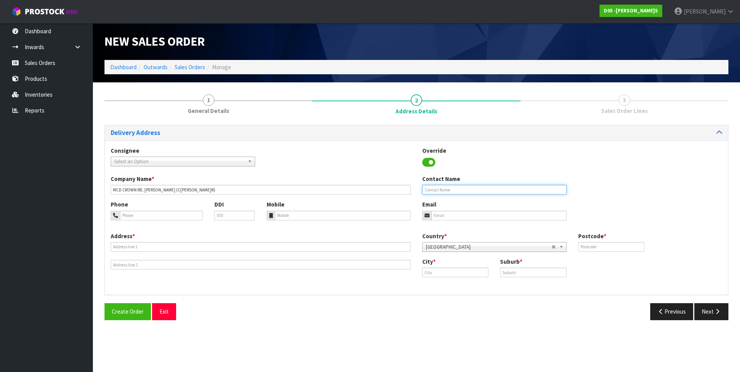
click at [433, 191] on input "text" at bounding box center [494, 190] width 144 height 10
paste input "[PERSON_NAME]"
type input "[PERSON_NAME]"
click at [129, 217] on input "tel" at bounding box center [161, 216] width 83 height 10
paste input "[PHONE_NUMBER]"
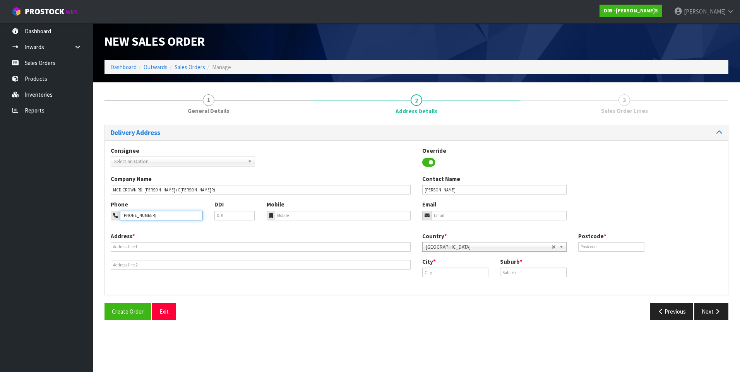
type input "[PHONE_NUMBER]"
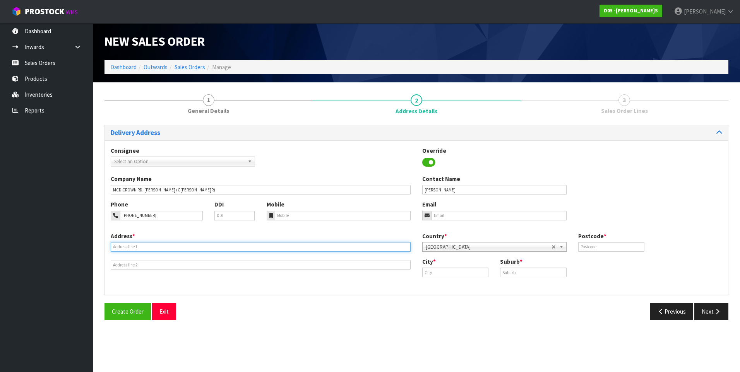
click at [118, 246] on input "text" at bounding box center [261, 247] width 300 height 10
paste input "UNIT D, [STREET_ADDRESS]"
type input "UNIT D, [STREET_ADDRESS]"
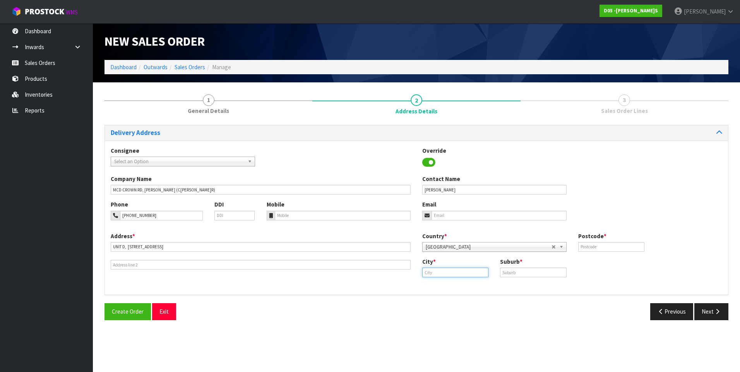
click at [436, 272] on input "text" at bounding box center [455, 273] width 66 height 10
type input "auc"
click at [449, 292] on ul "Auc kland" at bounding box center [453, 285] width 62 height 15
click at [519, 274] on input "text" at bounding box center [533, 273] width 66 height 10
type input "[GEOGRAPHIC_DATA]"
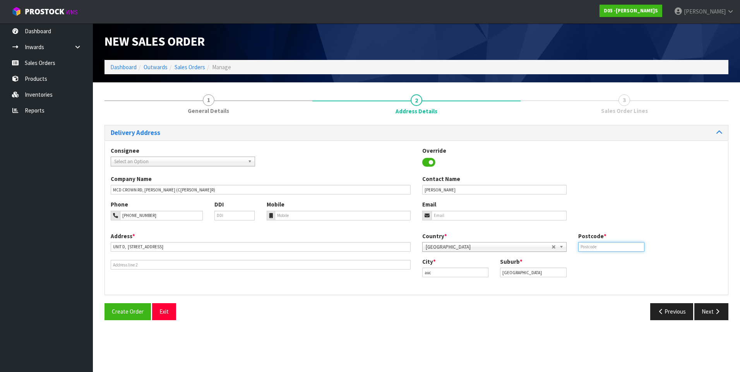
click at [588, 246] on input "text" at bounding box center [611, 247] width 66 height 10
type input "0632"
click at [251, 161] on b at bounding box center [251, 161] width 7 height 9
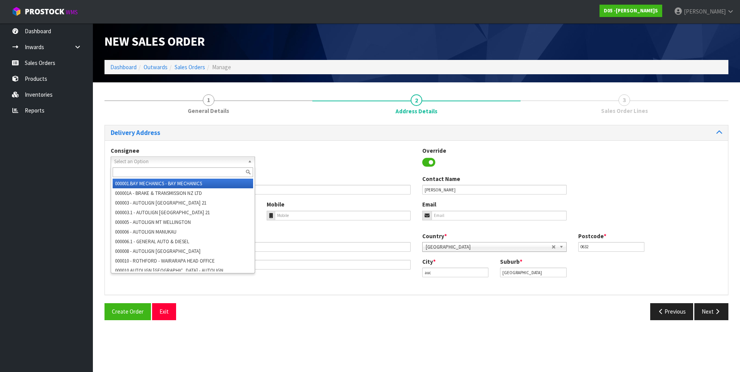
click at [303, 159] on div "Consignee 000001.BAY MECHANICS - BAY MECHANICS 000001A - BRAKE & TRANSMISSION N…" at bounding box center [416, 161] width 623 height 28
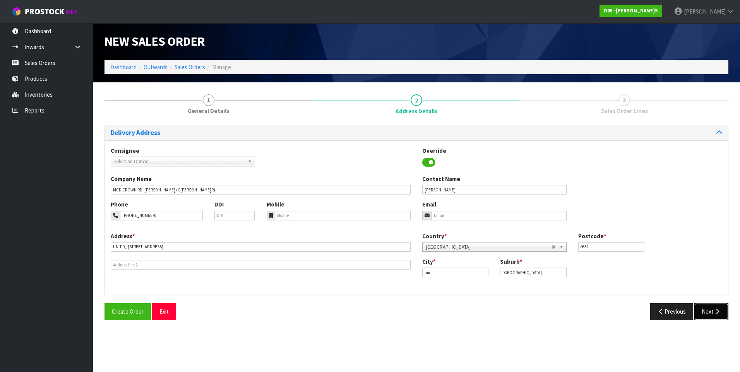
click at [715, 311] on icon "button" at bounding box center [716, 312] width 7 height 6
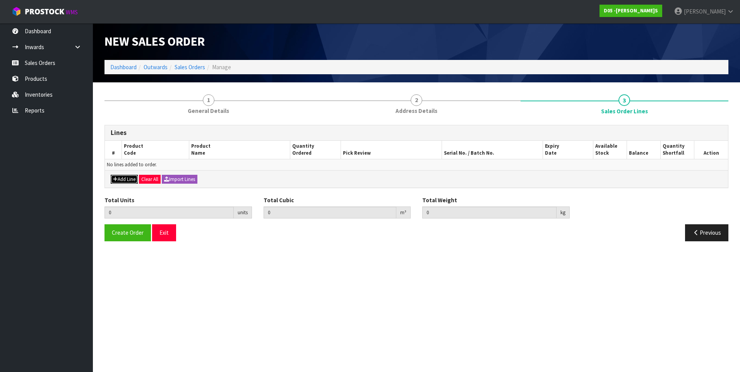
click at [127, 179] on button "Add Line" at bounding box center [124, 179] width 27 height 9
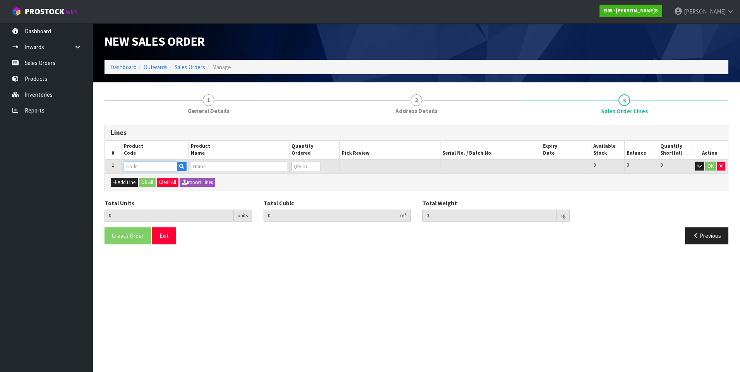
click at [133, 164] on input "text" at bounding box center [150, 167] width 53 height 10
paste input "1011100005-10"
type input "1011100005-10"
type input "0.000000"
type input "0.000"
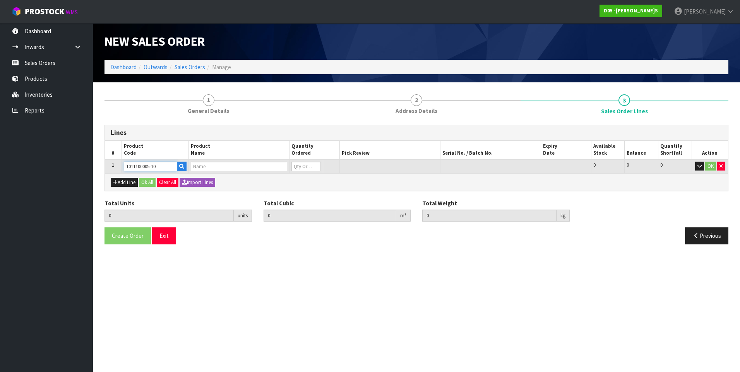
type input "( KITSET )( A )HIGHWAY SIGN&KEYSTONE,NG,2440H,TRANSFORMER UN-INSTALLED,HLG NEED…"
type input "0"
type input "1011100005-10"
click at [297, 165] on input "0" at bounding box center [298, 167] width 28 height 10
type input "1"
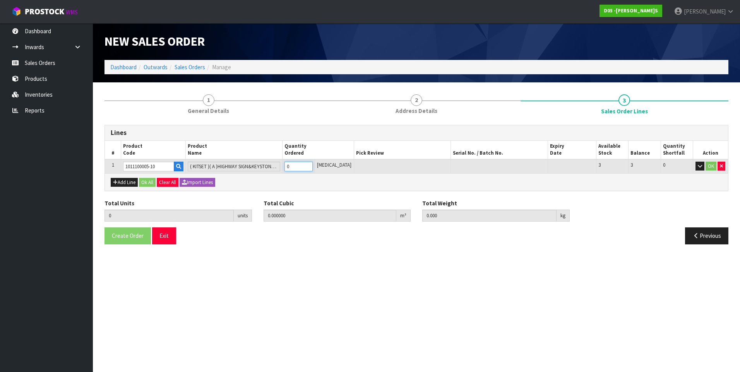
type input "7.53864"
type input "597"
type input "1"
click at [128, 181] on button "Add Line" at bounding box center [124, 182] width 27 height 9
type input "0"
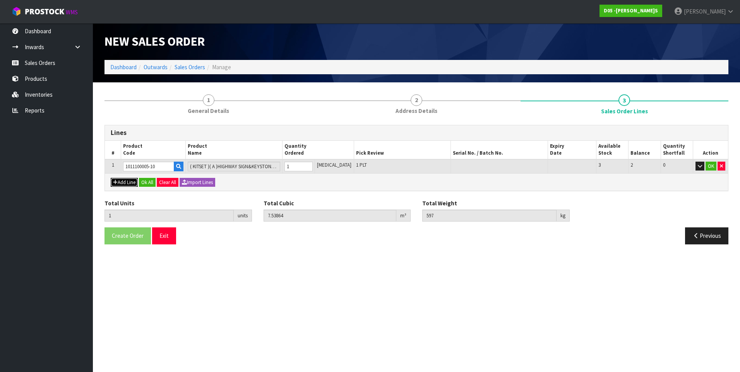
type input "0"
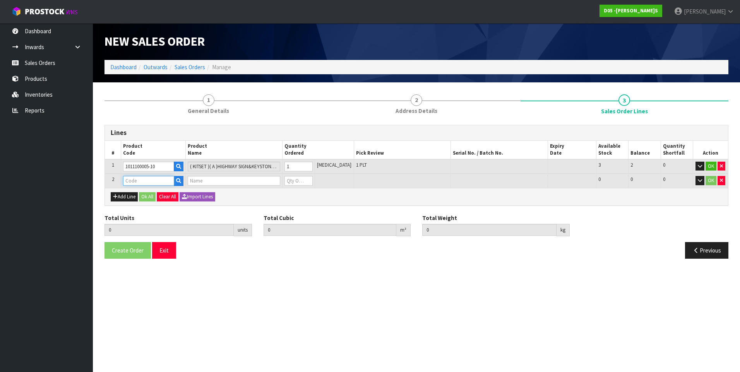
click at [144, 182] on input "text" at bounding box center [148, 181] width 51 height 10
paste input "1011110003-11"
type input "1011110003-11"
type input "1"
type input "7.53864"
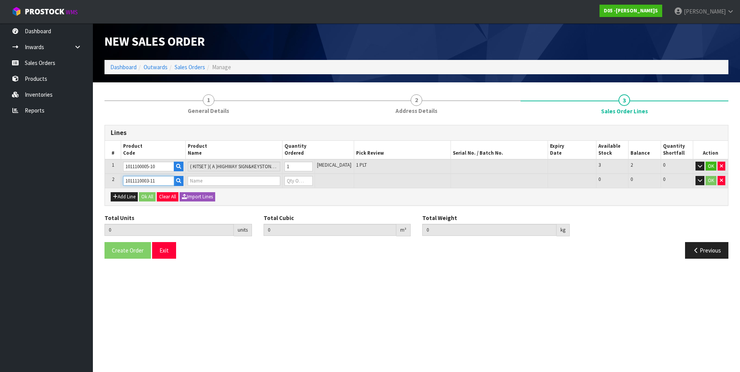
type input "597"
type input "FEATURE SIGN HWS,2400WX480H,NG,"24 HOURS",HLG,71555"
type input "0"
click at [296, 183] on input "0" at bounding box center [298, 181] width 28 height 10
type input "2"
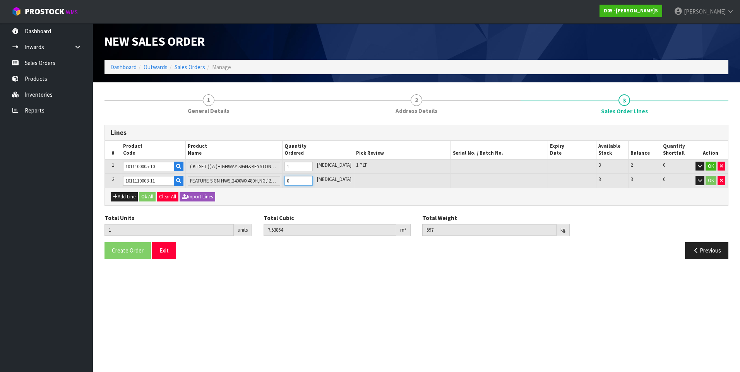
type input "8.027016"
type input "664"
type input "1"
click at [122, 195] on button "Add Line" at bounding box center [124, 196] width 27 height 9
type input "0"
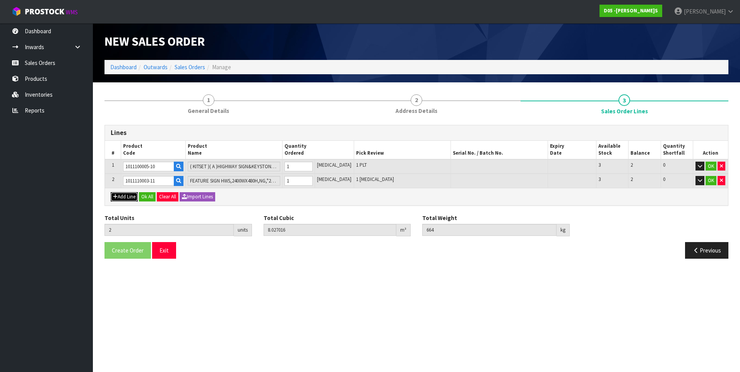
type input "0"
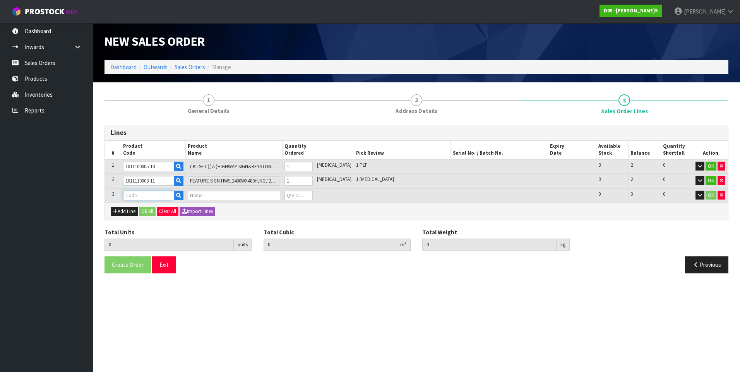
click at [133, 195] on input "text" at bounding box center [148, 196] width 51 height 10
paste input "2020910014-00"
type input "2020910014-00"
type input "2"
type input "8.027016"
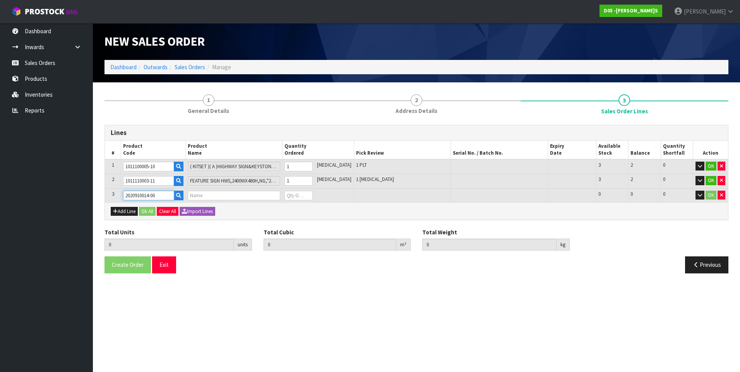
type input "664"
type input "( B )ELECTRICAL CABINET PYLON LED WITH LOCKS - BLACK"
type input "0"
type input "2020910014-00"
click at [299, 197] on input "0" at bounding box center [298, 196] width 28 height 10
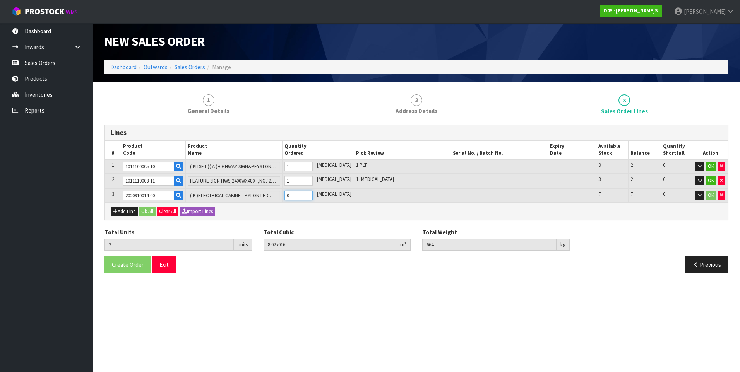
type input "3"
type input "8.085482"
type input "680"
type input "1"
click at [128, 210] on button "Add Line" at bounding box center [124, 211] width 27 height 9
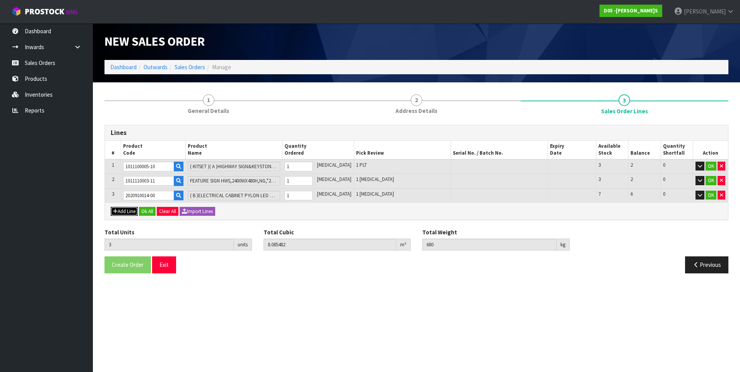
type input "0"
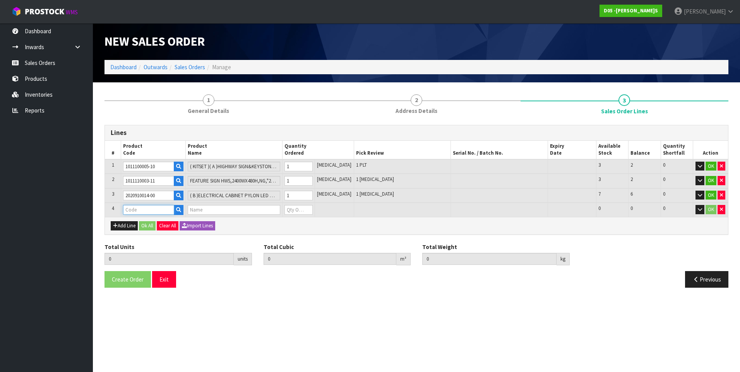
click at [132, 208] on input "text" at bounding box center [148, 210] width 51 height 10
paste input "2021150006-00"
type input "2021150006-00"
type input "3"
type input "8.085482"
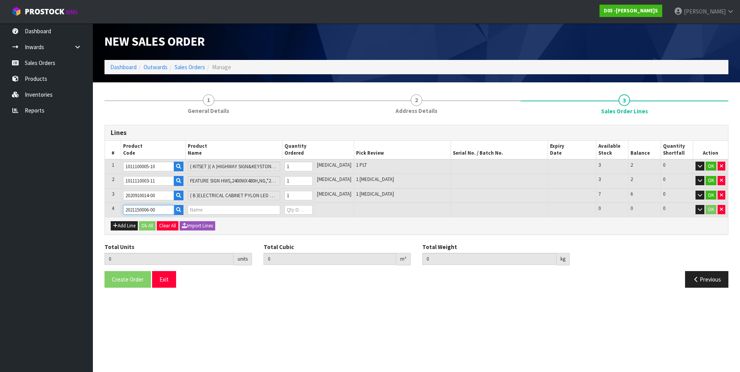
type input "680"
type input "( B )SMISC-PART-1200MM DIA-PLAYPLACE FACEPANEL"
type input "0"
type input "2021150006-00"
click at [298, 209] on input "0" at bounding box center [298, 210] width 28 height 10
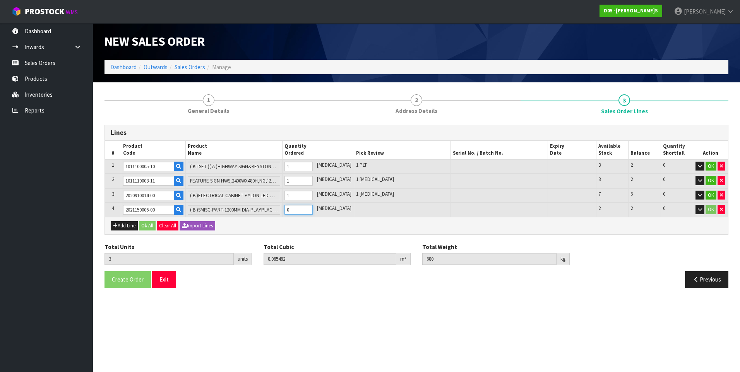
type input "5"
type input "8.171858"
type input "692"
type input "2"
click at [123, 224] on button "Add Line" at bounding box center [124, 225] width 27 height 9
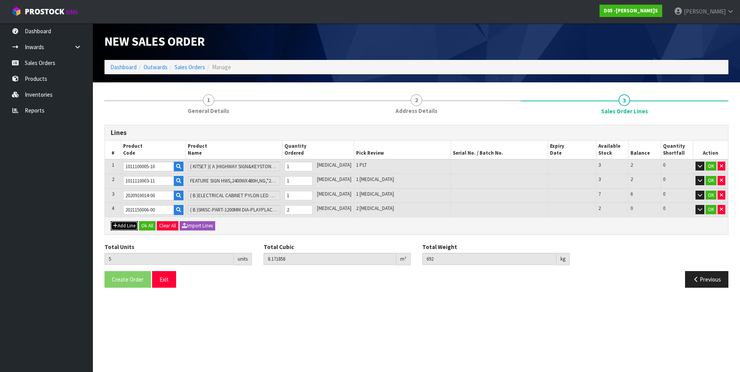
type input "0"
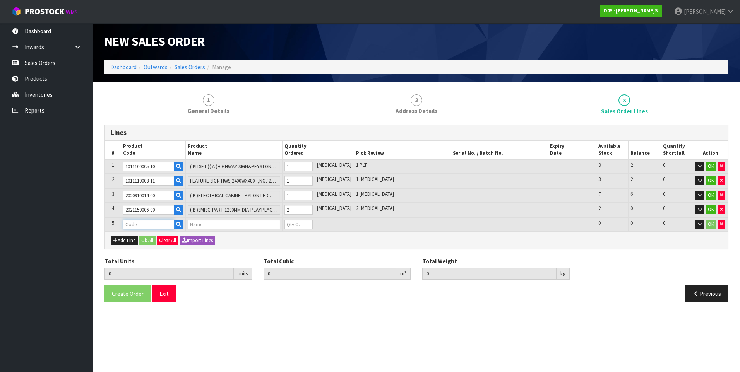
click at [134, 225] on input "text" at bounding box center [148, 225] width 51 height 10
paste input "1011300037-03"
type input "1011300037-03"
type input "5"
type input "8.171858"
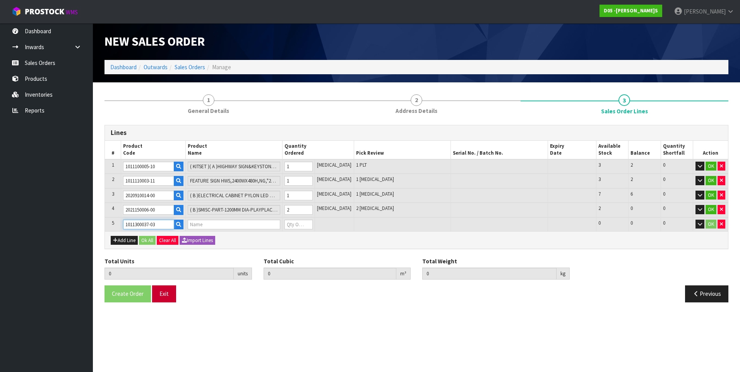
type input "692"
type input "( B )SIGNAGEBUTTON SIGN-DSIDED 1200MM DIA WHT MCCAFE-VER20&N/R"
type input "0"
click at [299, 228] on input "0" at bounding box center [298, 225] width 28 height 10
type input "7"
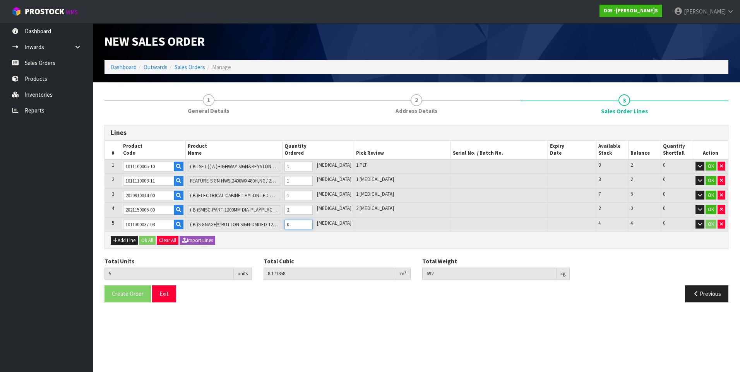
type input "8.774196"
type input "776"
type input "2"
click at [129, 238] on button "Add Line" at bounding box center [124, 240] width 27 height 9
type input "0"
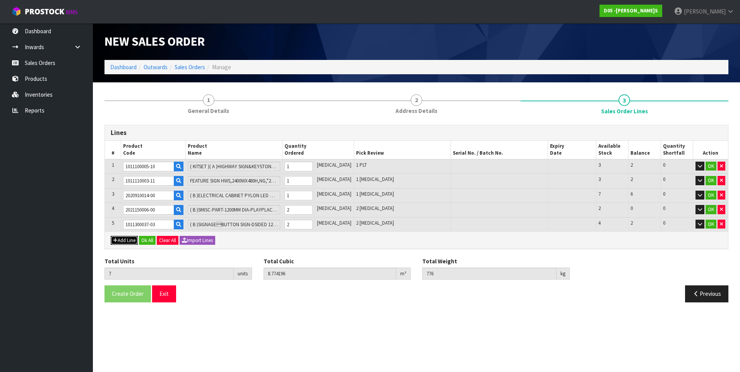
type input "0"
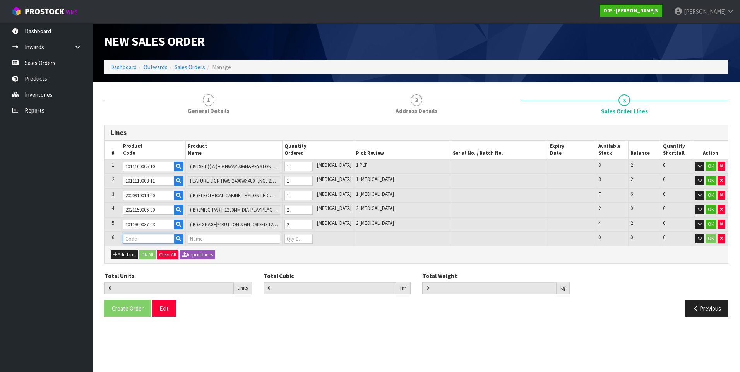
click at [136, 240] on input "text" at bounding box center [148, 239] width 51 height 10
paste input "1010100177-00"
type input "1010100177-00"
type input "7"
type input "8.774196"
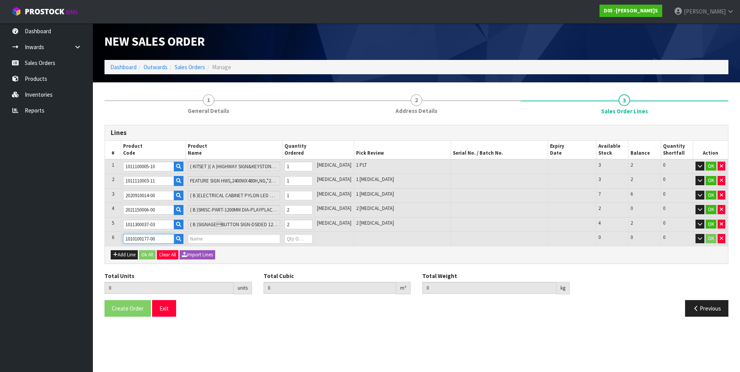
type input "776"
type input "( B )SIGNAGE-WRDMRK-2400X690 PLAYPLACE LOGO W/HANGING BRACKET"
type input "0"
click at [300, 240] on input "0" at bounding box center [298, 239] width 28 height 10
type input "8"
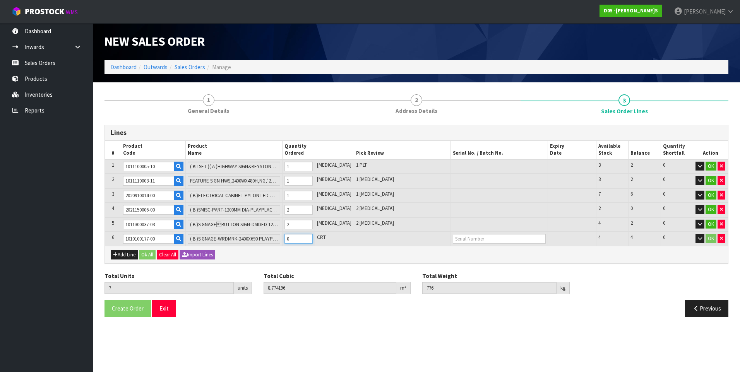
type input "9.719946"
type input "857"
type input "1"
click at [145, 254] on button "Ok All" at bounding box center [147, 254] width 17 height 9
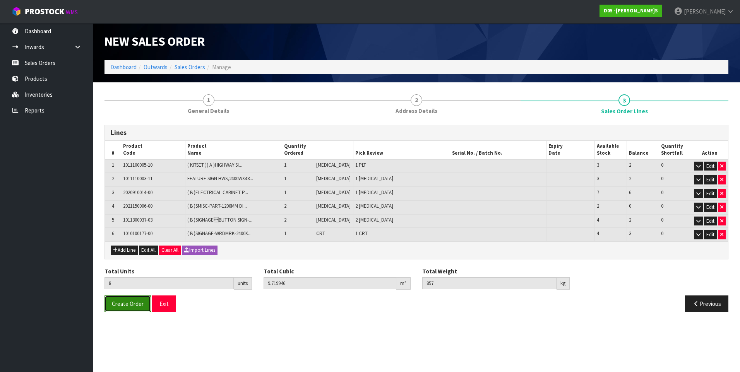
click at [130, 304] on span "Create Order" at bounding box center [128, 303] width 32 height 7
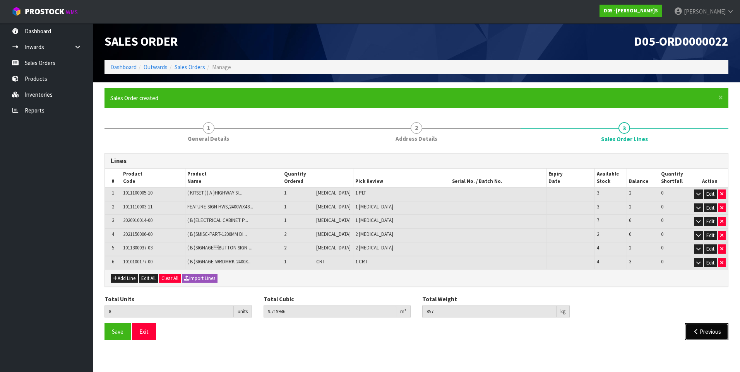
click at [708, 329] on button "Previous" at bounding box center [706, 331] width 43 height 17
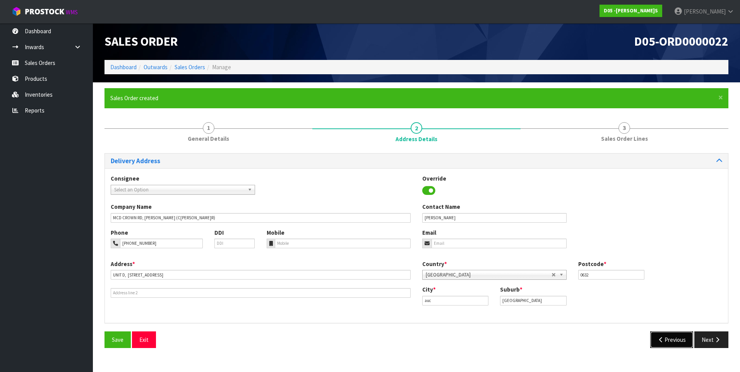
click at [667, 342] on button "Previous" at bounding box center [671, 339] width 43 height 17
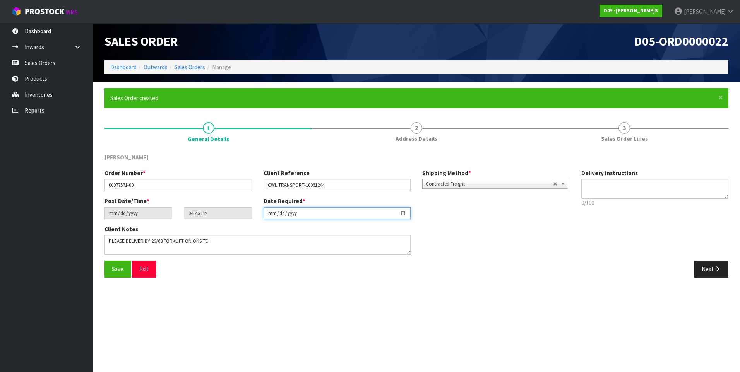
click at [404, 213] on input "[DATE]" at bounding box center [336, 213] width 147 height 12
type input "[DATE]"
click at [114, 267] on span "Save" at bounding box center [118, 268] width 12 height 7
type input "18:46:00.000"
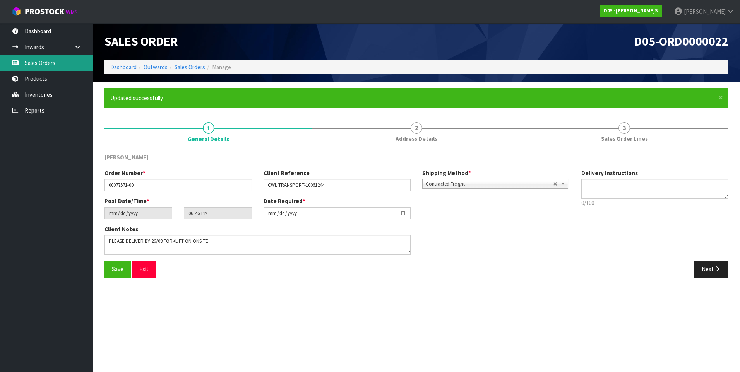
click at [48, 62] on link "Sales Orders" at bounding box center [46, 63] width 93 height 16
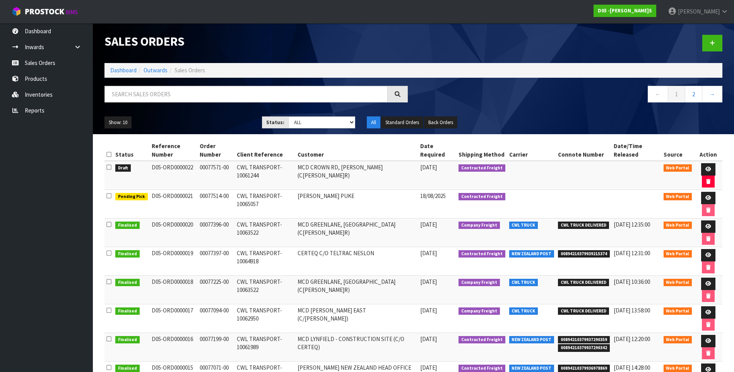
click at [358, 200] on td "[PERSON_NAME] PUKE" at bounding box center [356, 204] width 123 height 29
click at [693, 15] on span "[PERSON_NAME]" at bounding box center [699, 11] width 42 height 7
click at [691, 34] on link "Logout" at bounding box center [702, 31] width 61 height 10
